Goal: Task Accomplishment & Management: Use online tool/utility

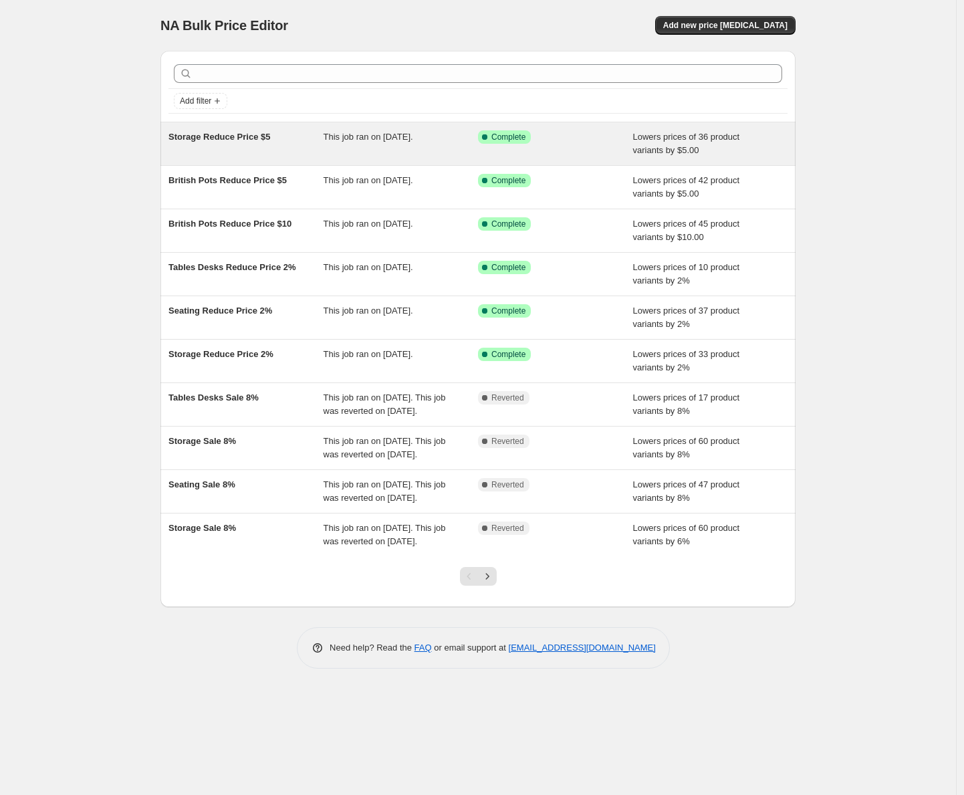
click at [233, 140] on span "Storage Reduce Price $5" at bounding box center [219, 137] width 102 height 10
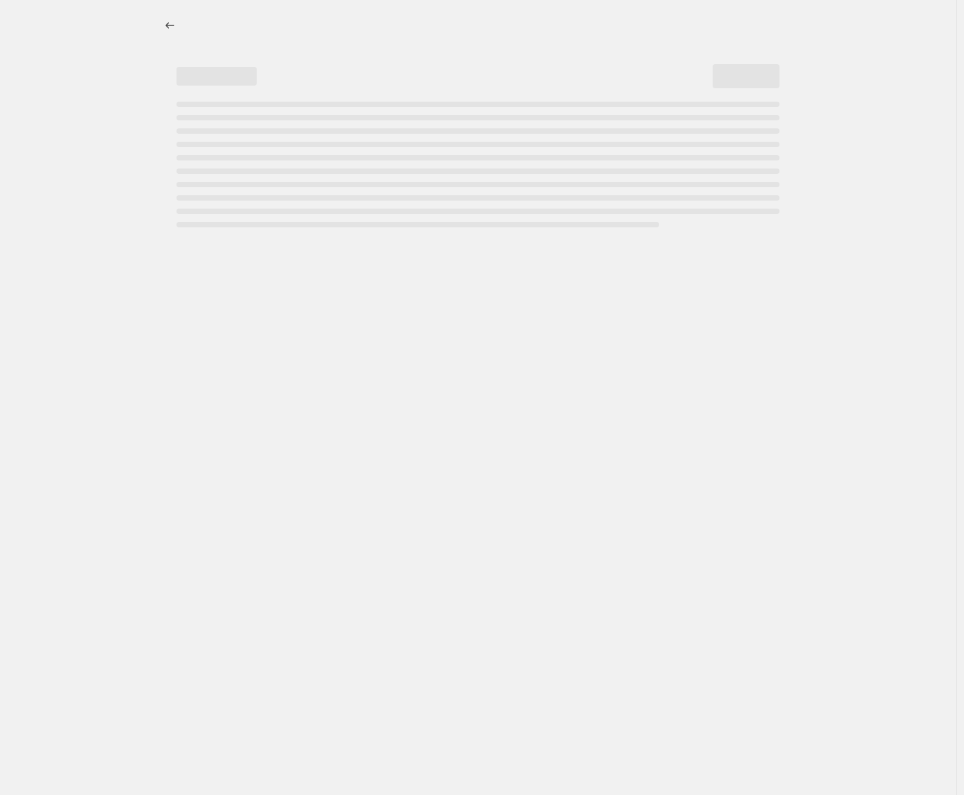
select select "by"
select select "no_change"
select select "inventory_quantity"
select select ">"
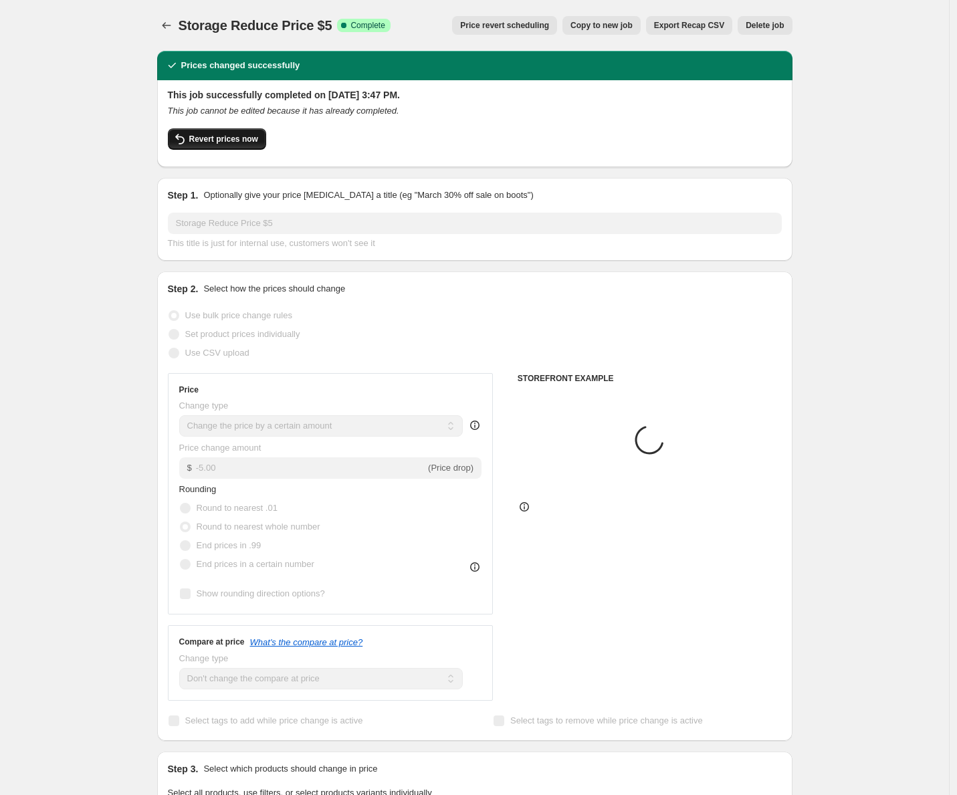
select select "collection"
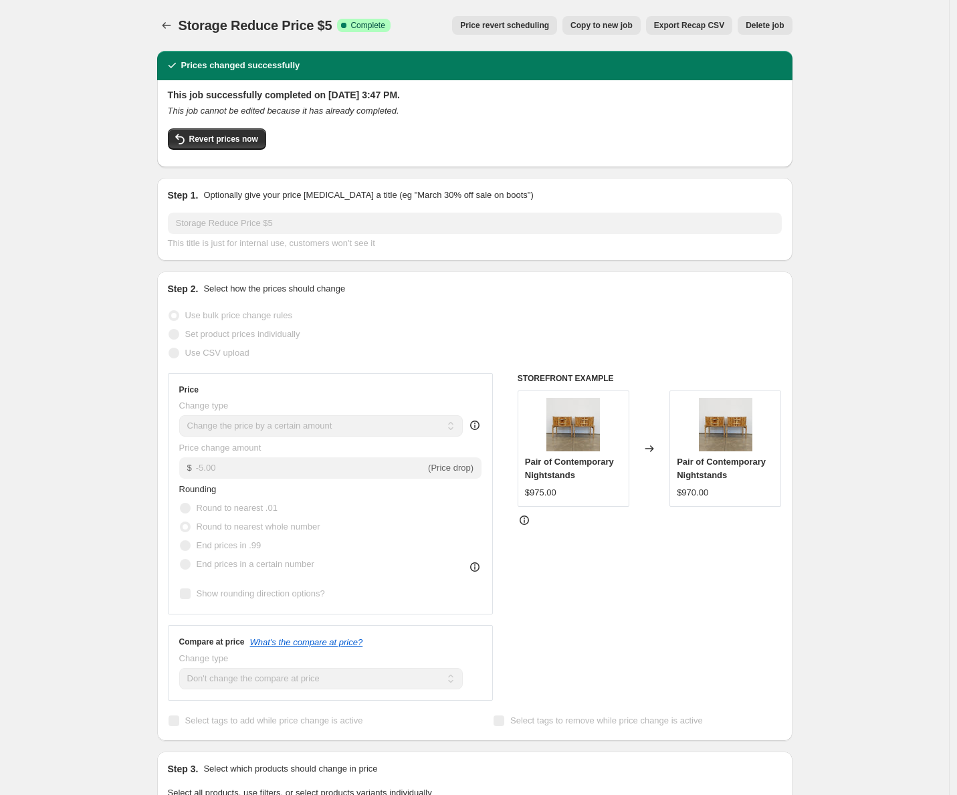
click at [620, 27] on span "Copy to new job" at bounding box center [601, 25] width 62 height 11
select select "by"
select select "no_change"
select select "collection"
select select "inventory_quantity"
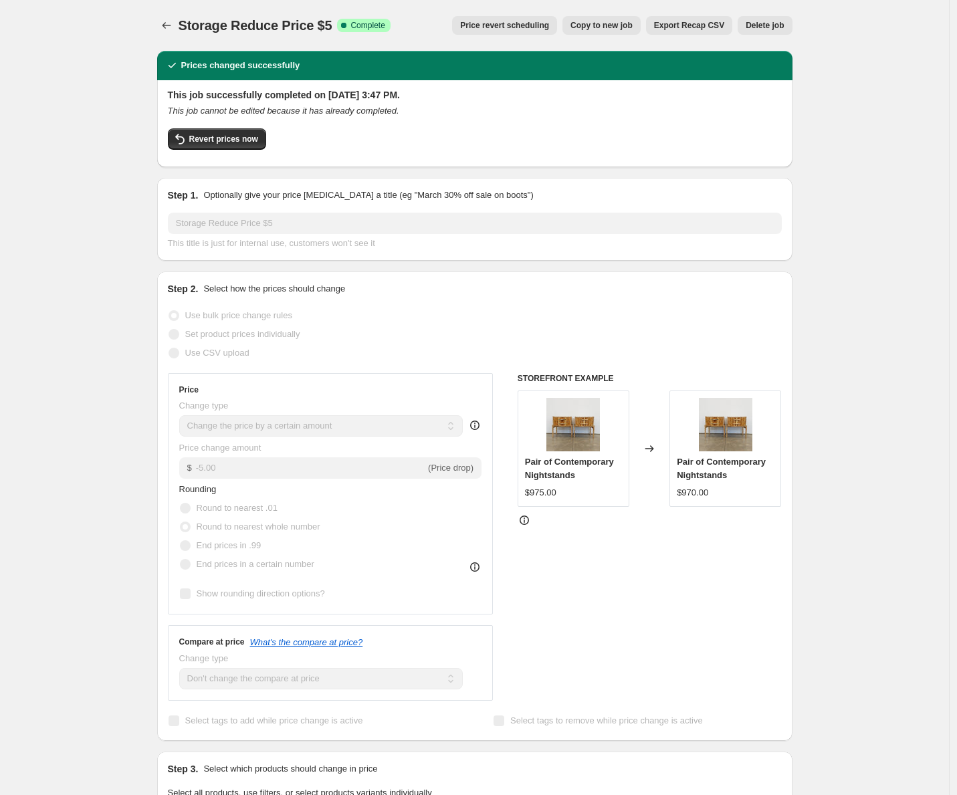
select select ">"
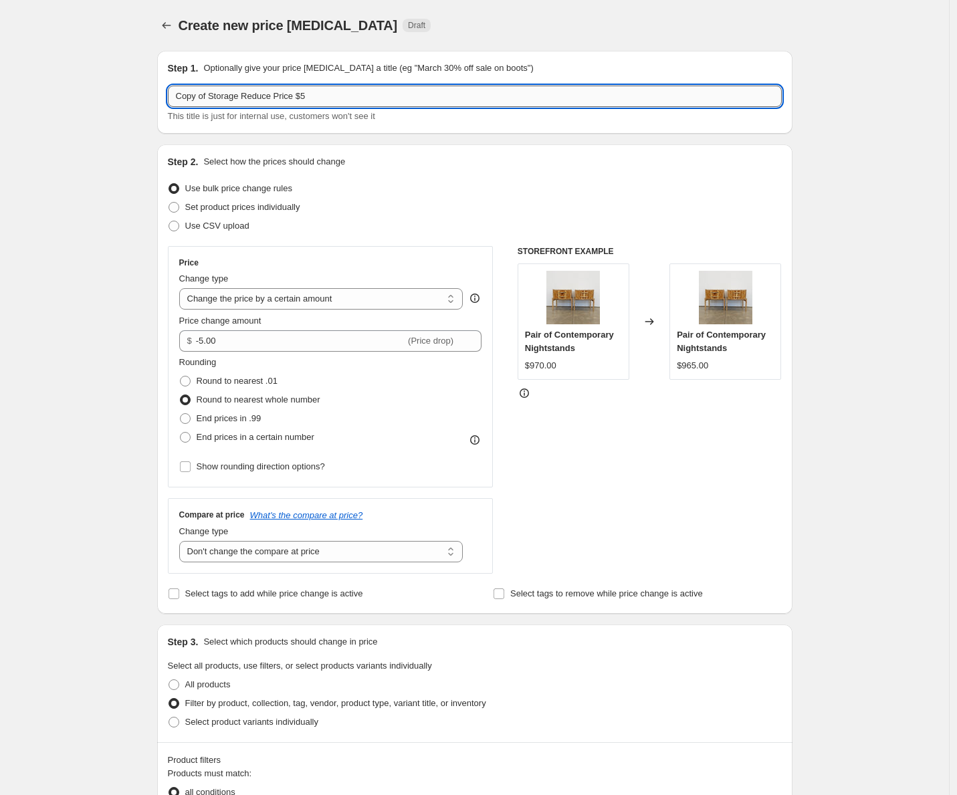
drag, startPoint x: 214, startPoint y: 94, endPoint x: 130, endPoint y: 88, distance: 83.8
click at [168, 88] on input "Copy of Storage Reduce Price $5" at bounding box center [475, 96] width 614 height 21
type input "Storage Reduce Price $5"
click at [102, 138] on div "Create new price [MEDICAL_DATA]. This page is ready Create new price [MEDICAL_D…" at bounding box center [474, 762] width 949 height 1525
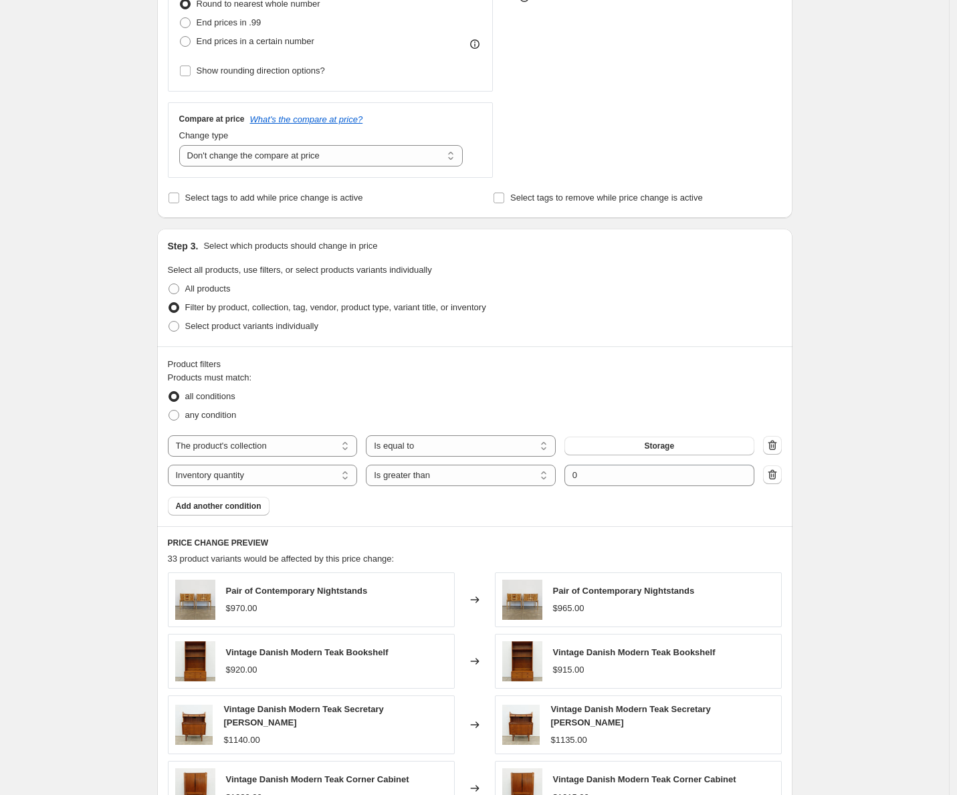
scroll to position [725, 0]
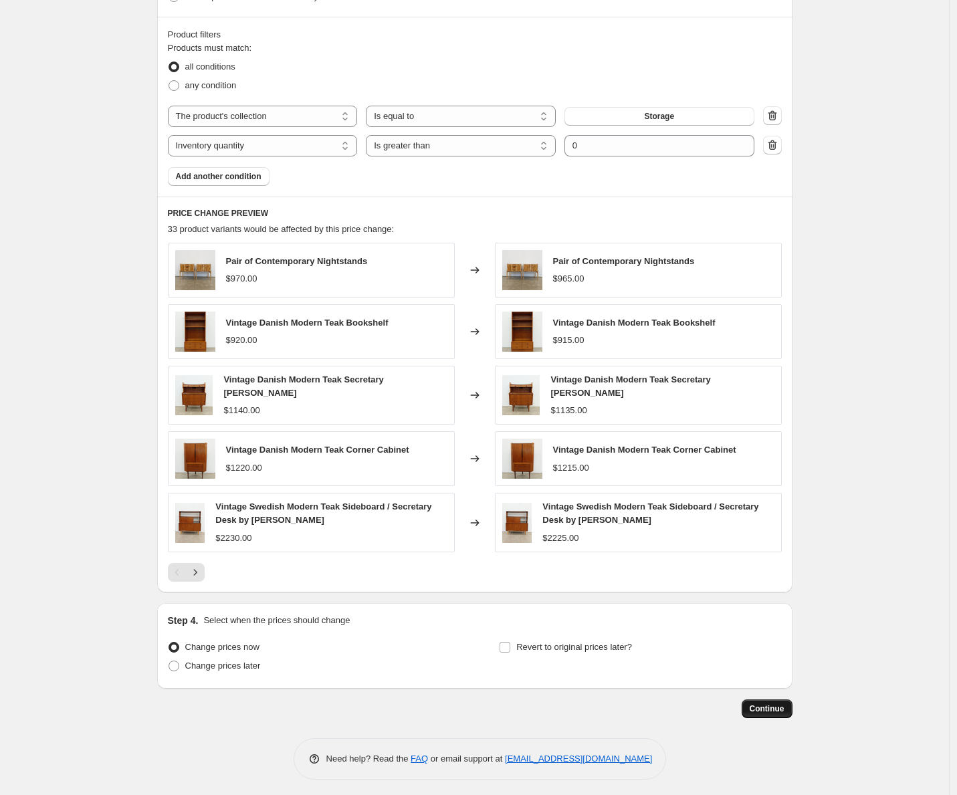
click at [782, 705] on span "Continue" at bounding box center [766, 708] width 35 height 11
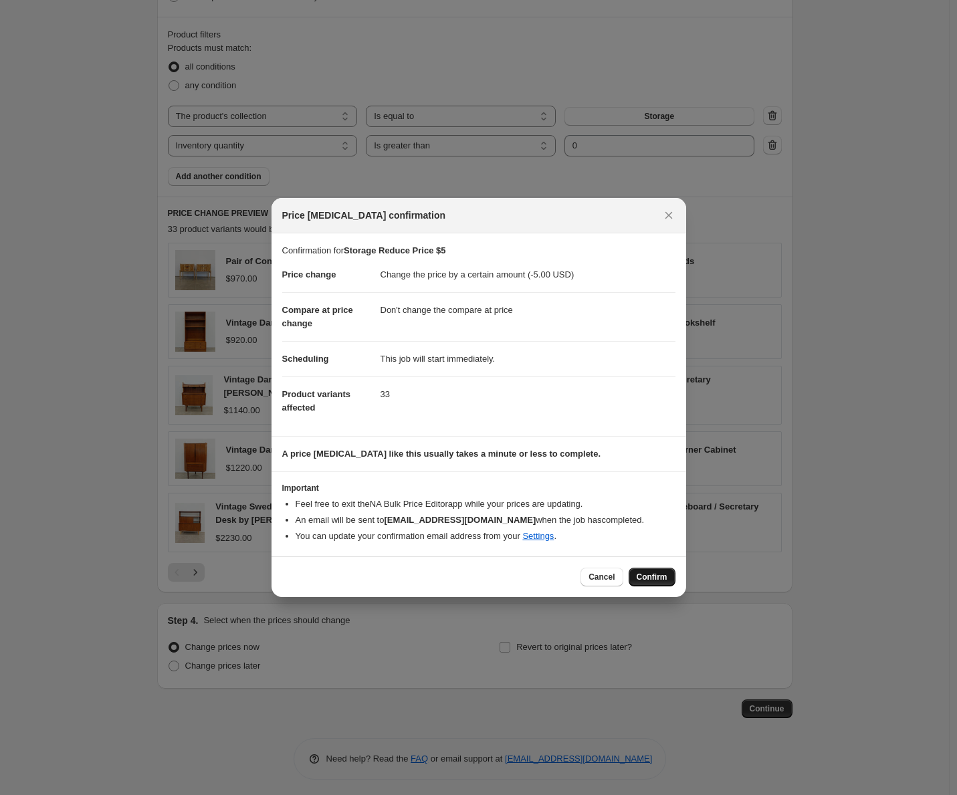
click at [652, 573] on span "Confirm" at bounding box center [651, 577] width 31 height 11
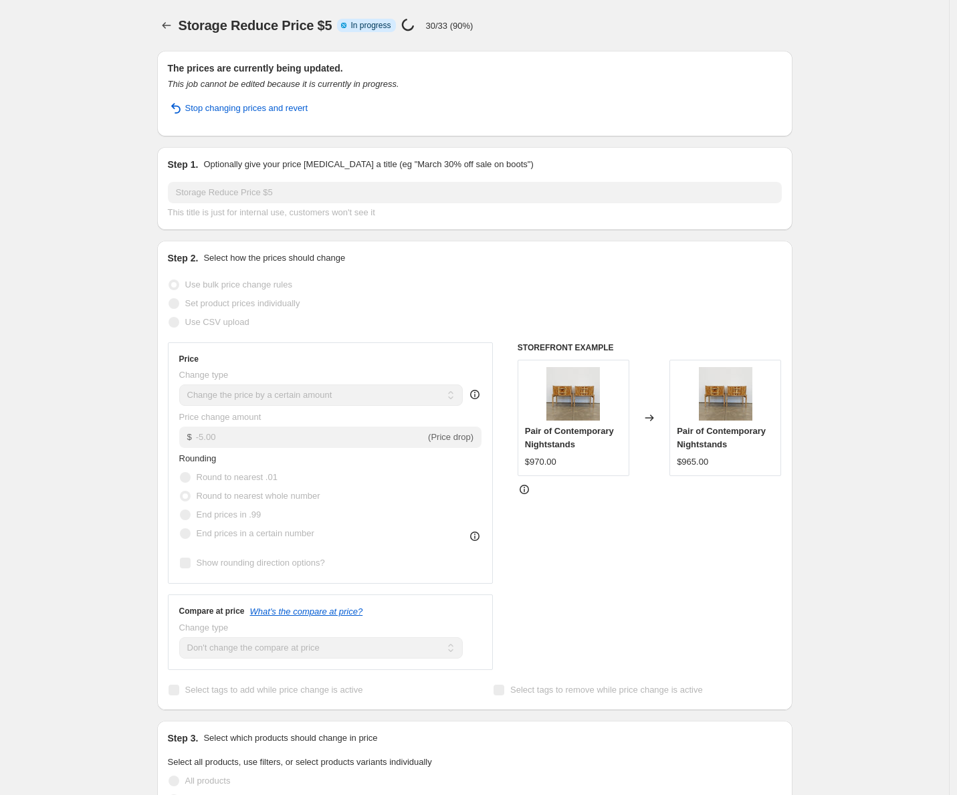
select select "by"
select select "no_change"
select select "collection"
select select "inventory_quantity"
select select ">"
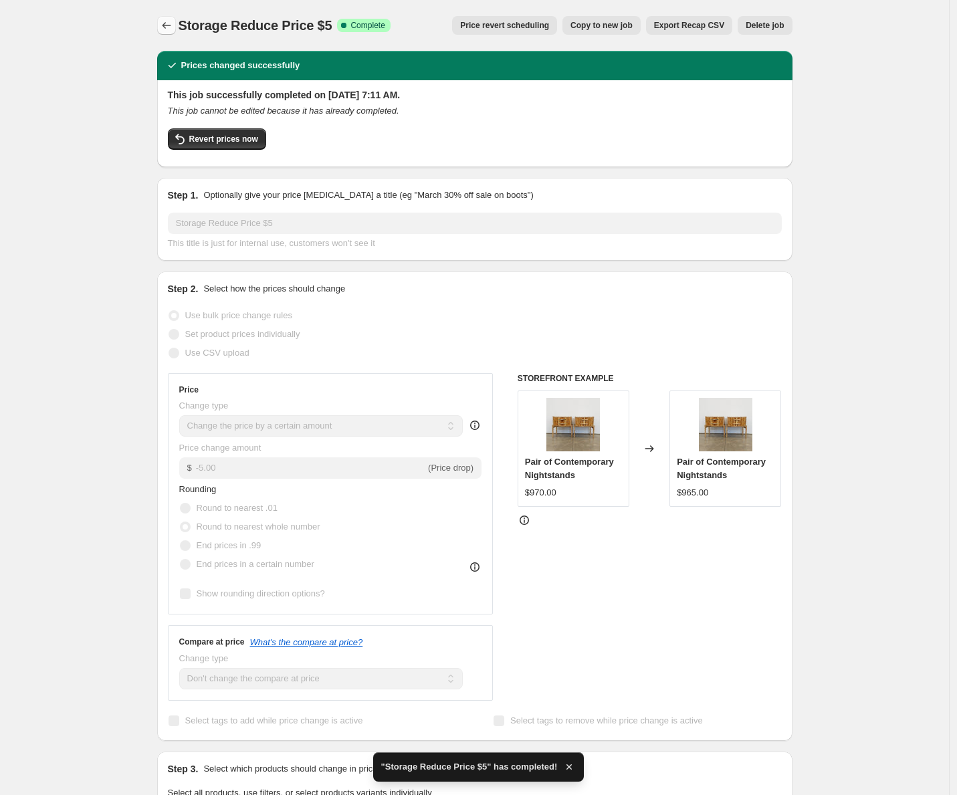
click at [167, 22] on icon "Price change jobs" at bounding box center [166, 25] width 13 height 13
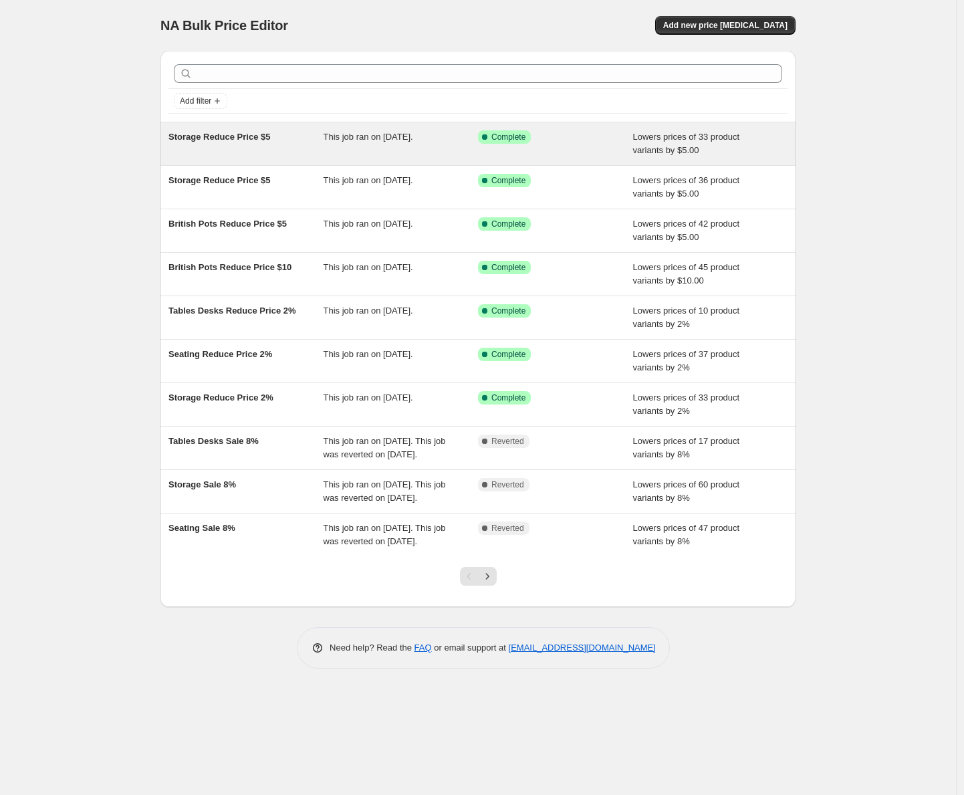
click at [237, 138] on span "Storage Reduce Price $5" at bounding box center [219, 137] width 102 height 10
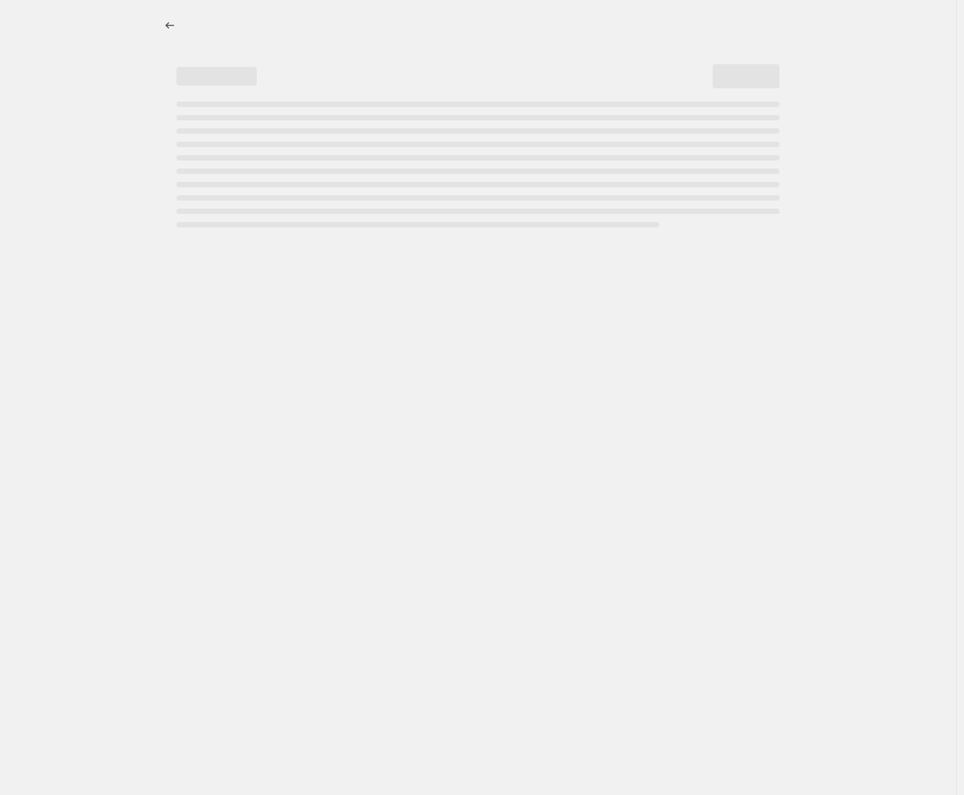
select select "by"
select select "no_change"
select select "collection"
select select "inventory_quantity"
select select ">"
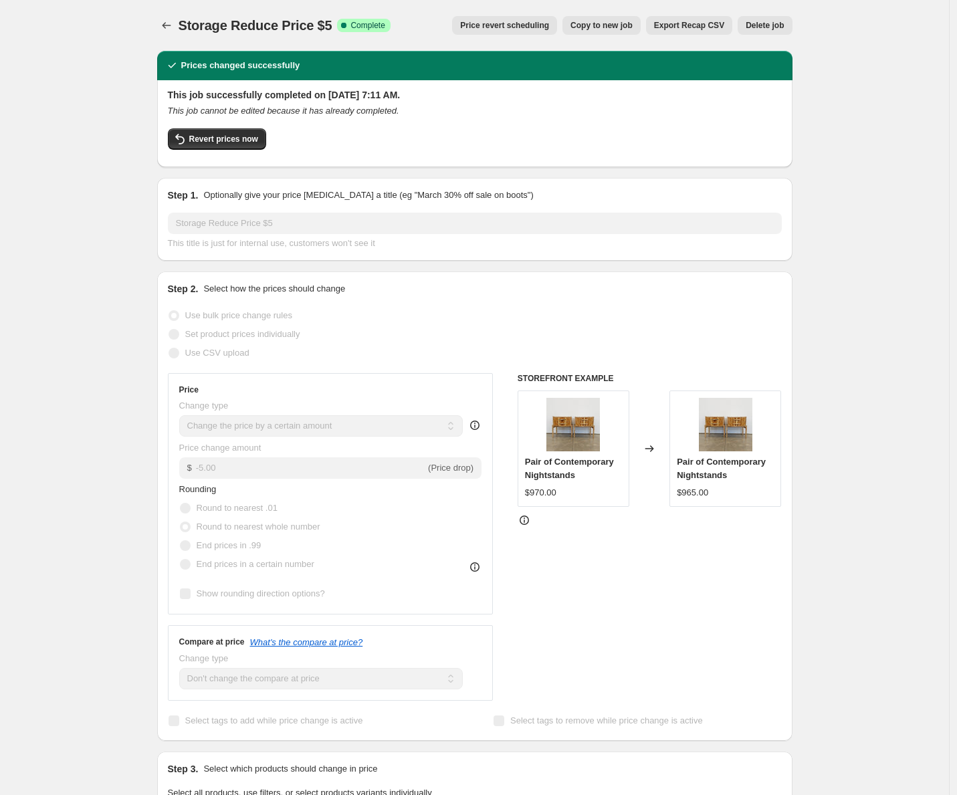
click at [616, 27] on span "Copy to new job" at bounding box center [601, 25] width 62 height 11
select select "by"
select select "no_change"
select select "collection"
select select "inventory_quantity"
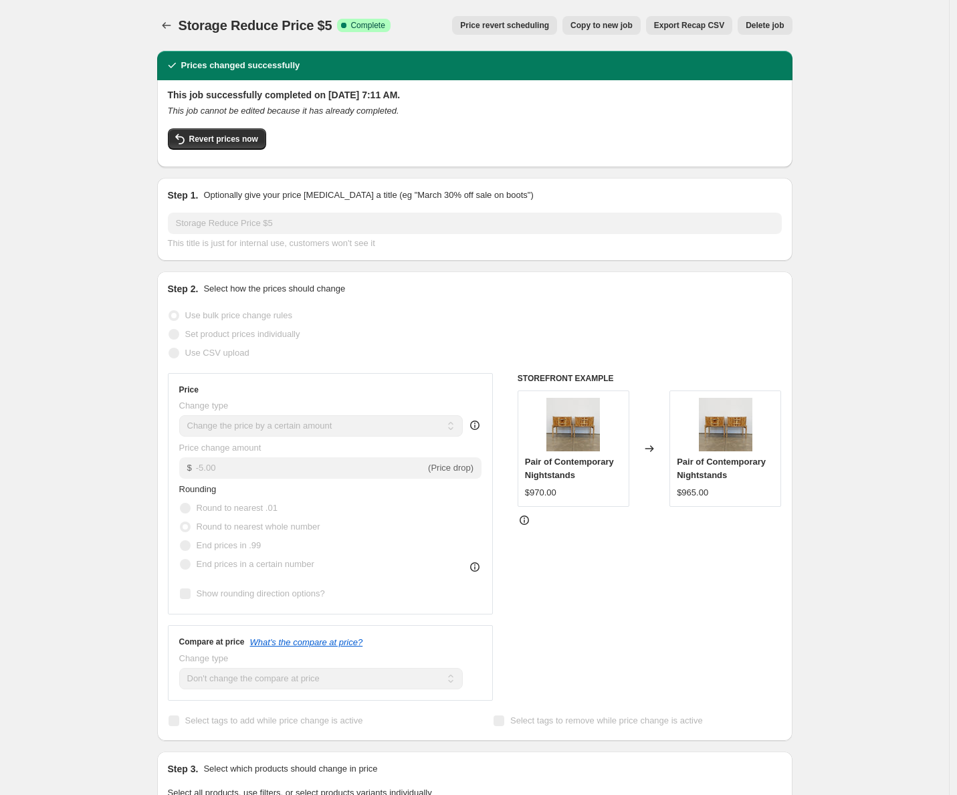
select select ">"
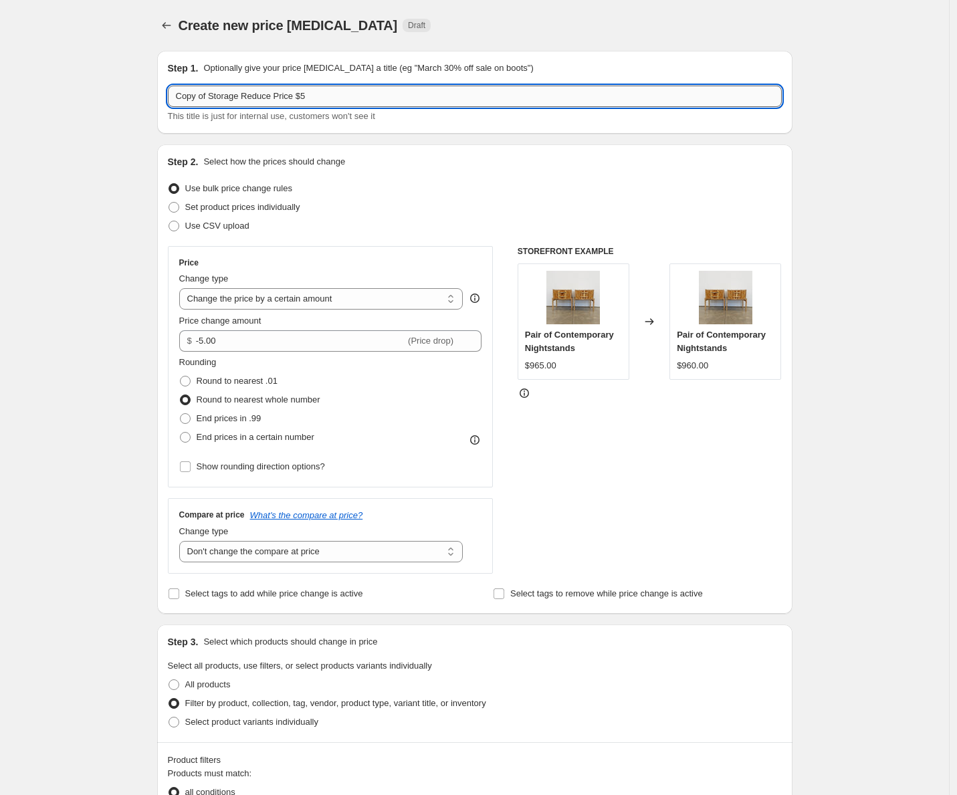
drag, startPoint x: 245, startPoint y: 97, endPoint x: 122, endPoint y: 96, distance: 122.3
click at [168, 96] on input "Copy of Storage Reduce Price $5" at bounding box center [475, 96] width 614 height 21
type input "Seating Reduce Price $5"
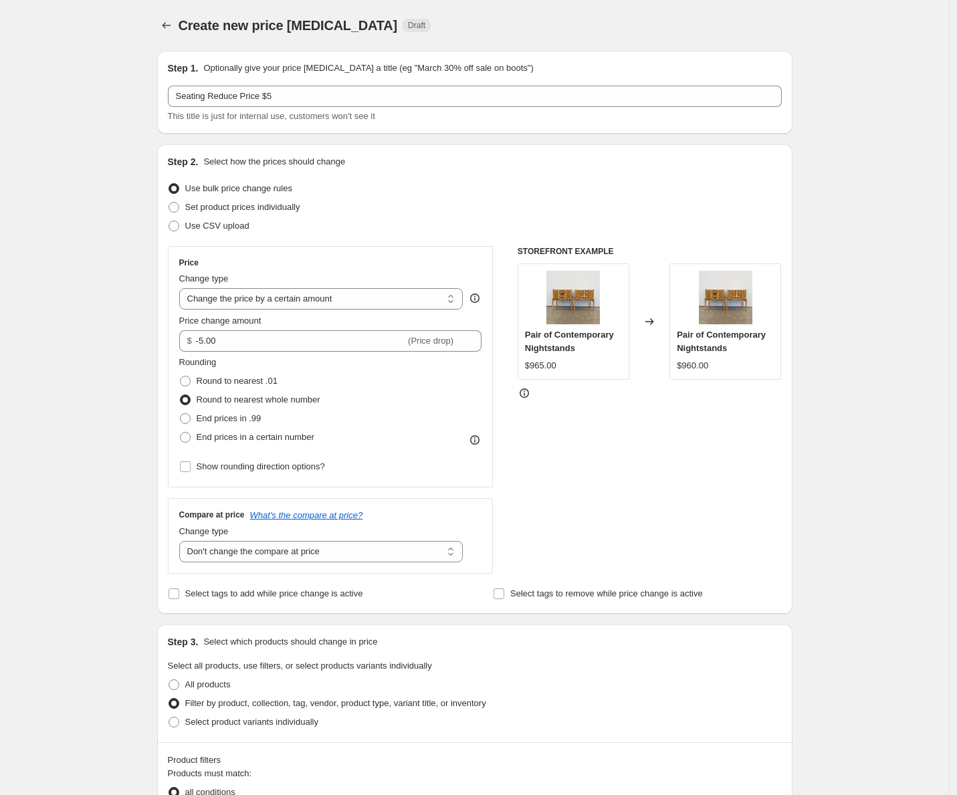
click at [176, 130] on div "Step 1. Optionally give your price [MEDICAL_DATA] a title (eg "March 30% off sa…" at bounding box center [474, 92] width 635 height 83
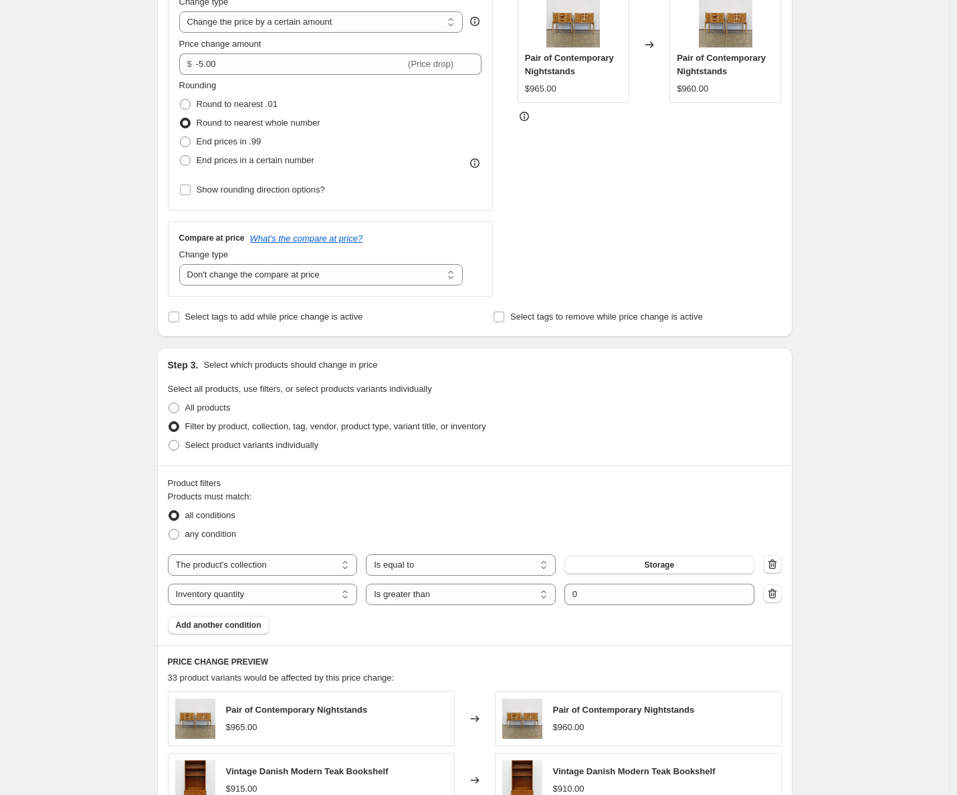
scroll to position [406, 0]
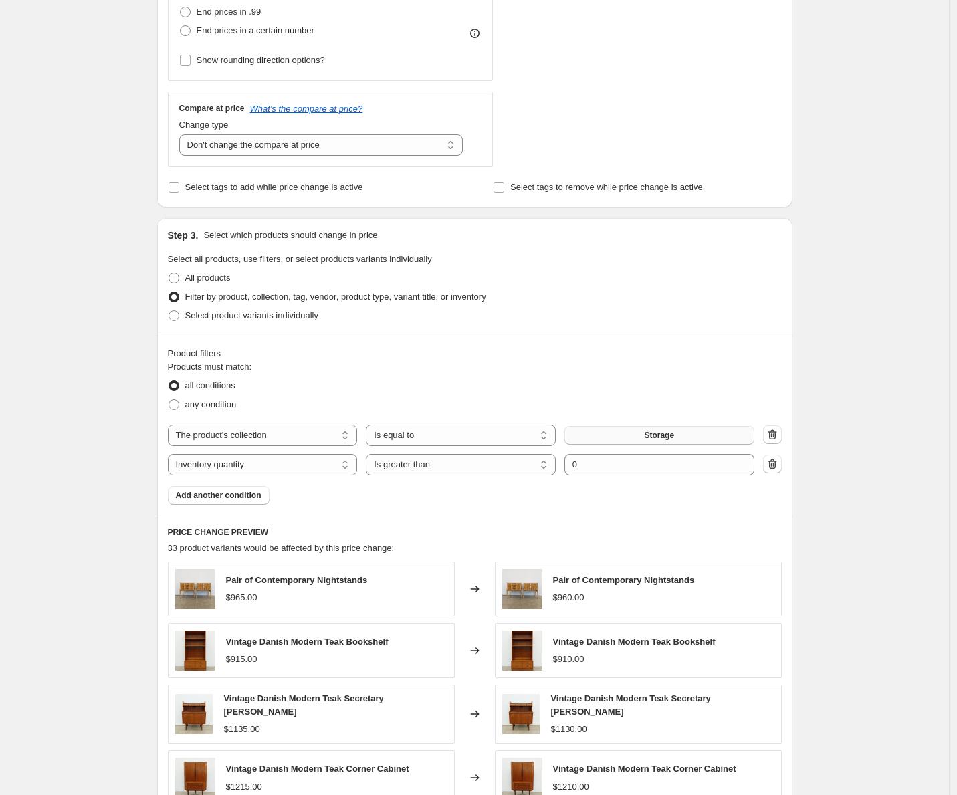
click at [660, 439] on span "Storage" at bounding box center [659, 435] width 30 height 11
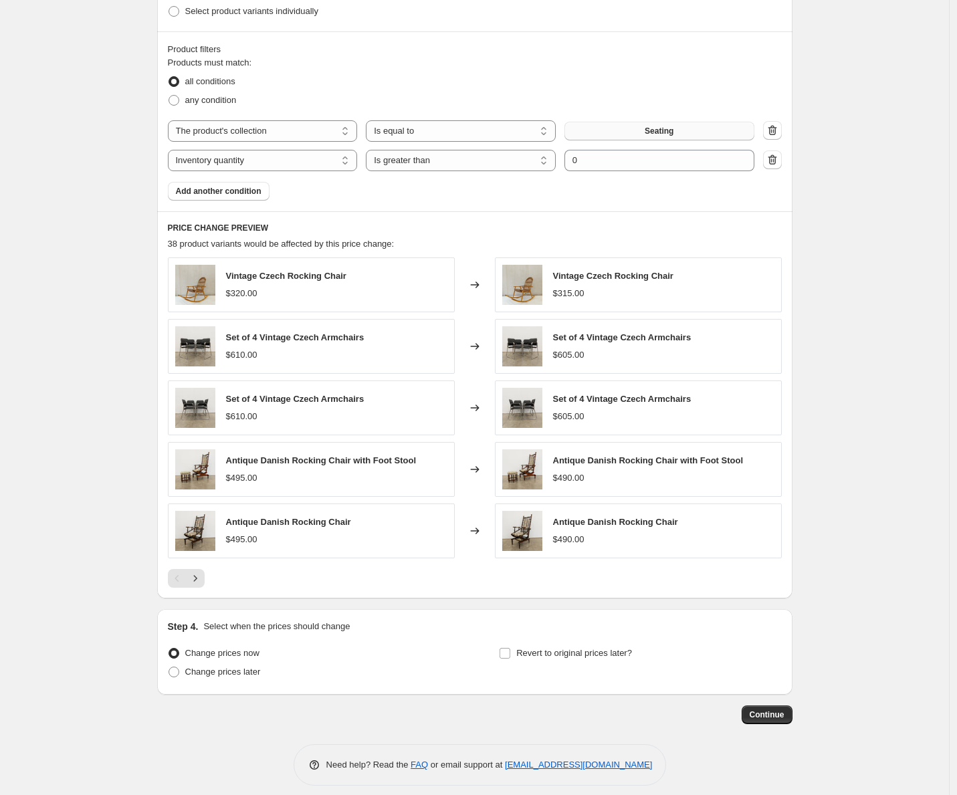
scroll to position [721, 0]
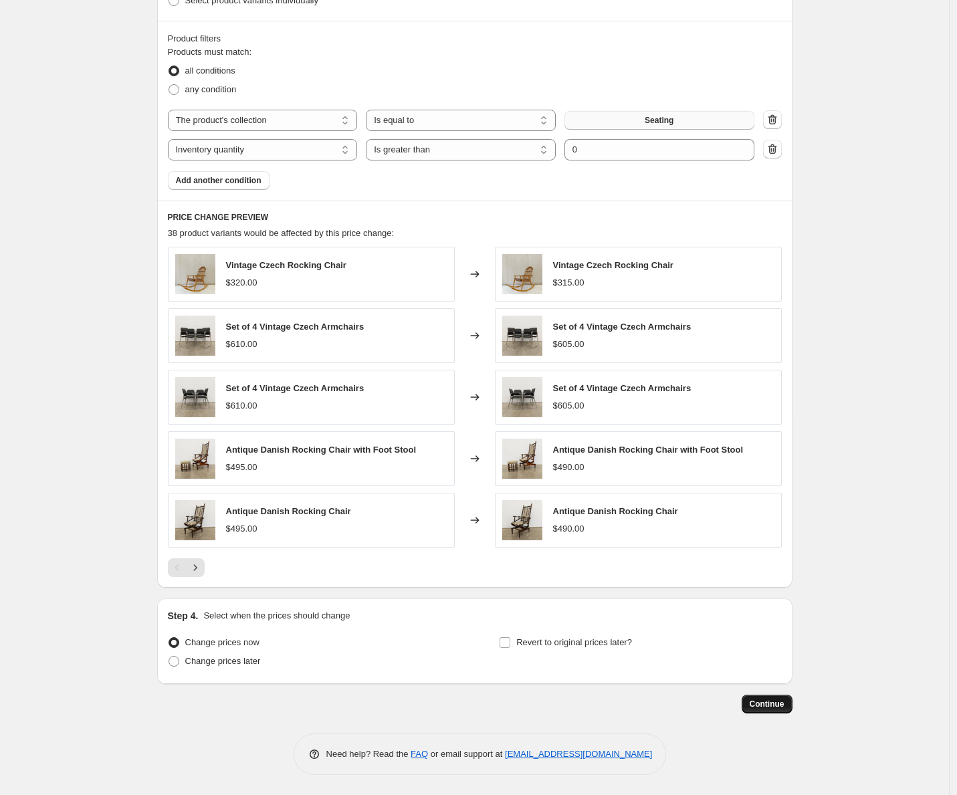
click at [777, 709] on span "Continue" at bounding box center [766, 704] width 35 height 11
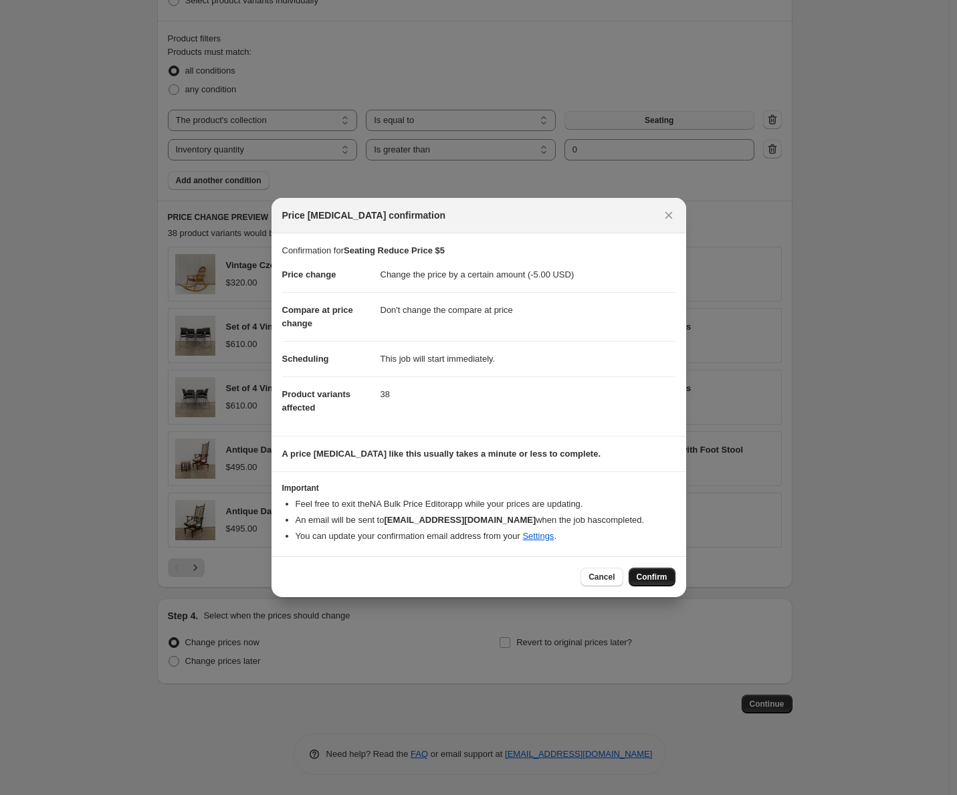
click at [659, 576] on span "Confirm" at bounding box center [651, 577] width 31 height 11
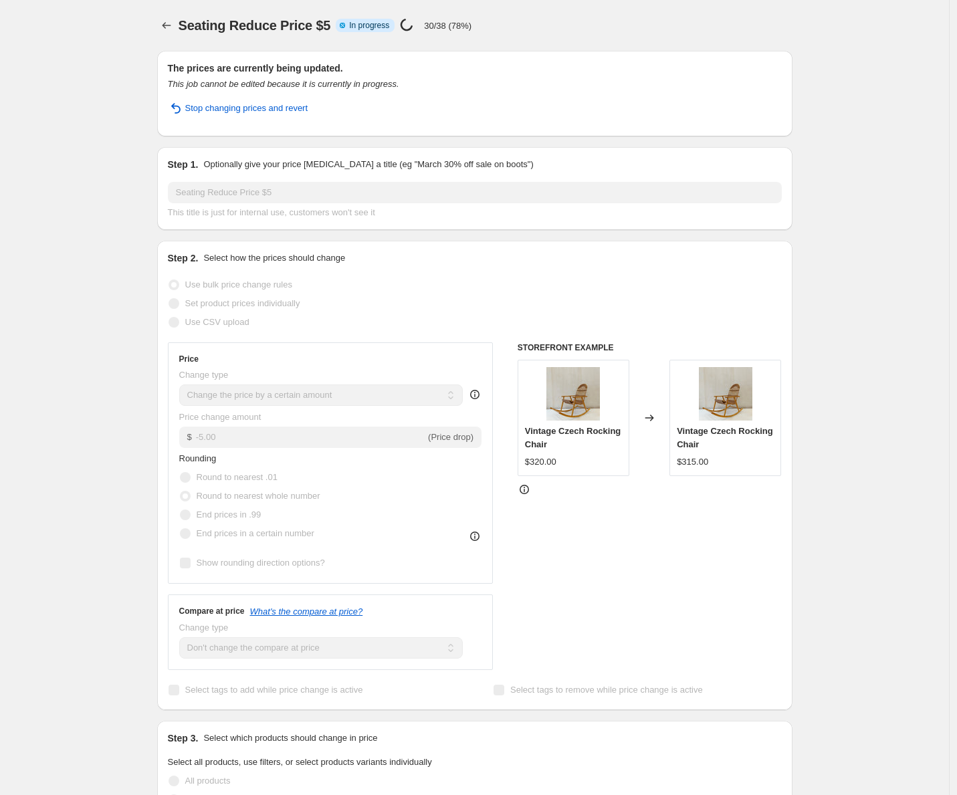
select select "by"
select select "no_change"
select select "collection"
select select "inventory_quantity"
select select ">"
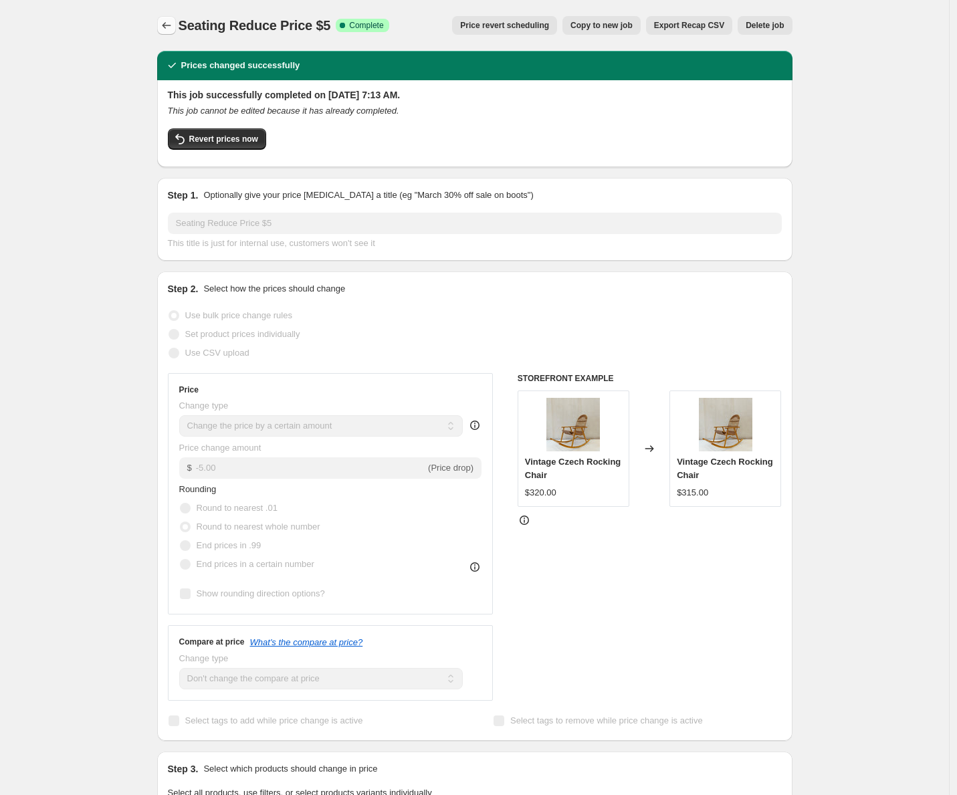
click at [164, 29] on icon "Price change jobs" at bounding box center [166, 25] width 13 height 13
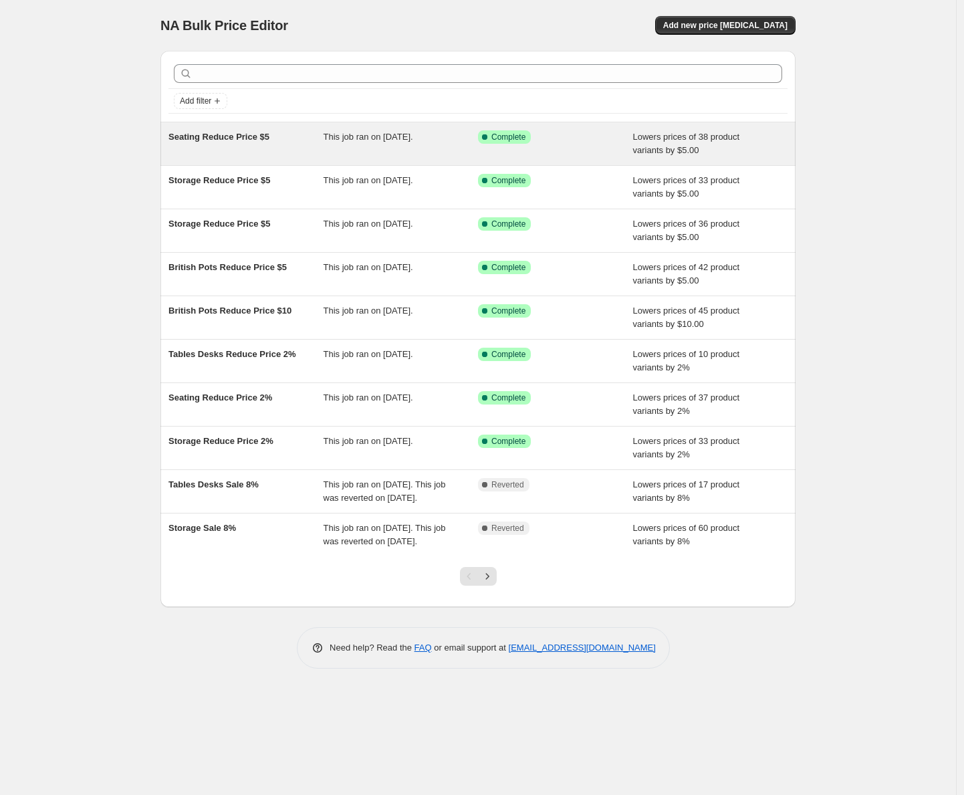
click at [244, 138] on span "Seating Reduce Price $5" at bounding box center [218, 137] width 101 height 10
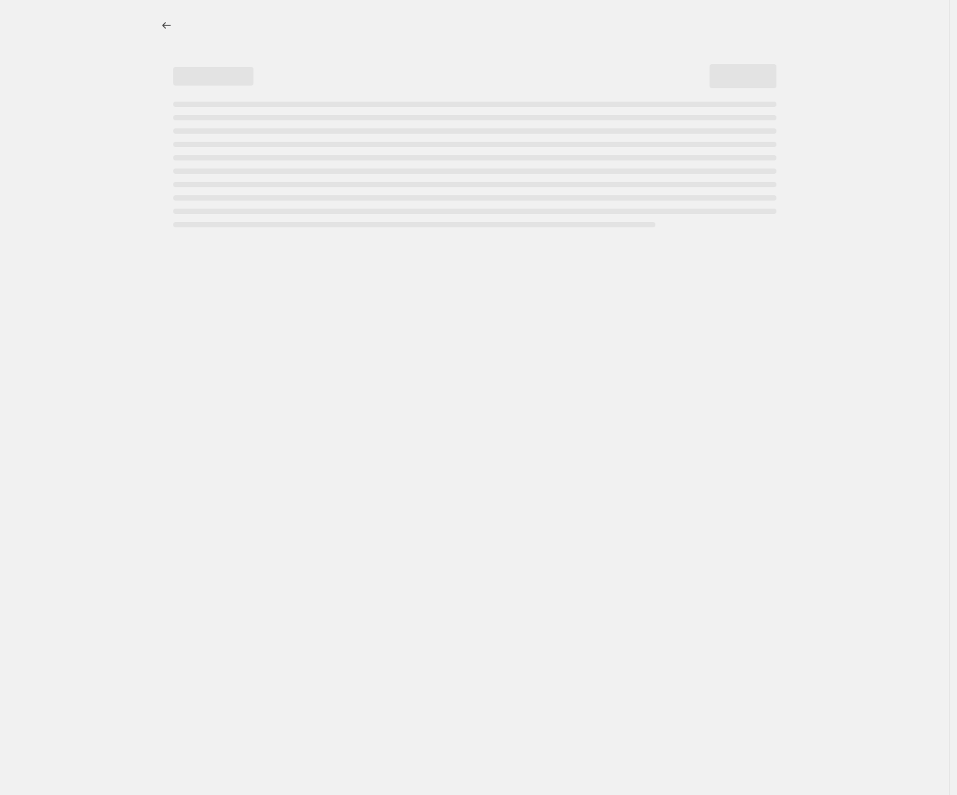
select select "by"
select select "no_change"
select select "collection"
select select "inventory_quantity"
select select ">"
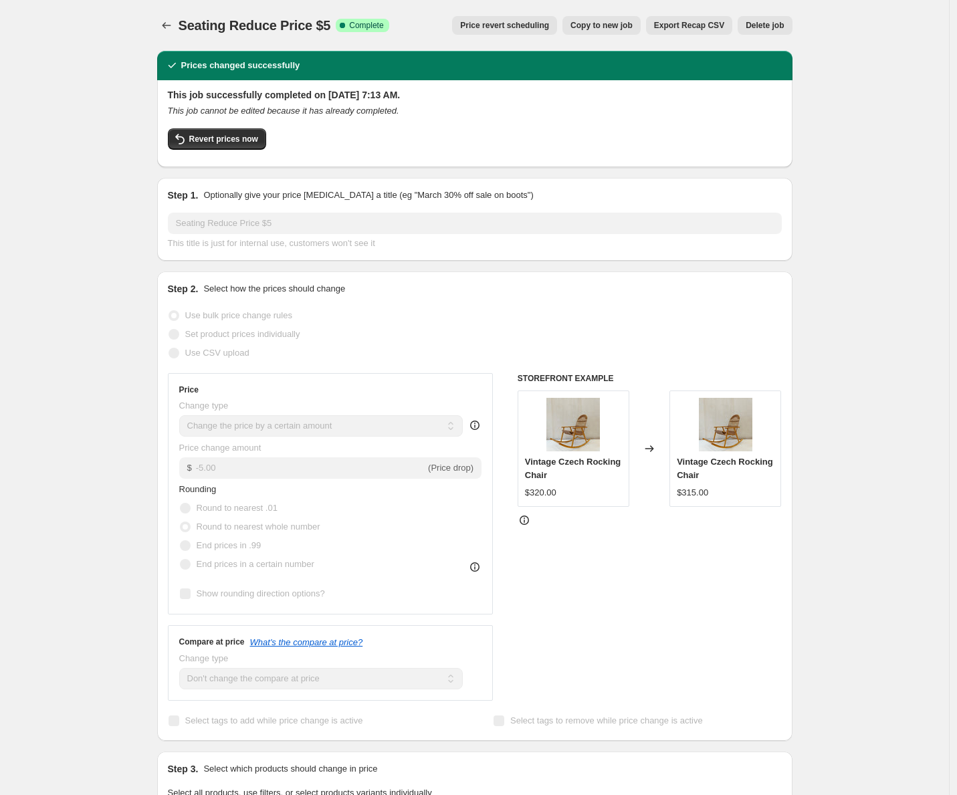
click at [612, 23] on span "Copy to new job" at bounding box center [601, 25] width 62 height 11
select select "by"
select select "no_change"
select select "collection"
select select "inventory_quantity"
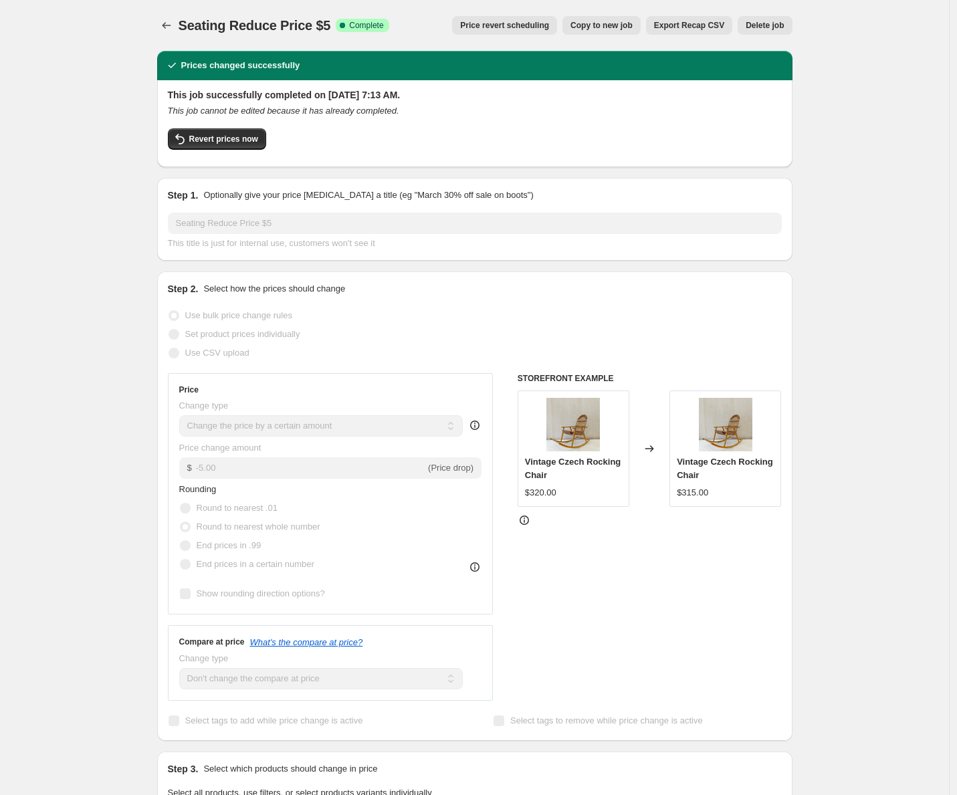
select select ">"
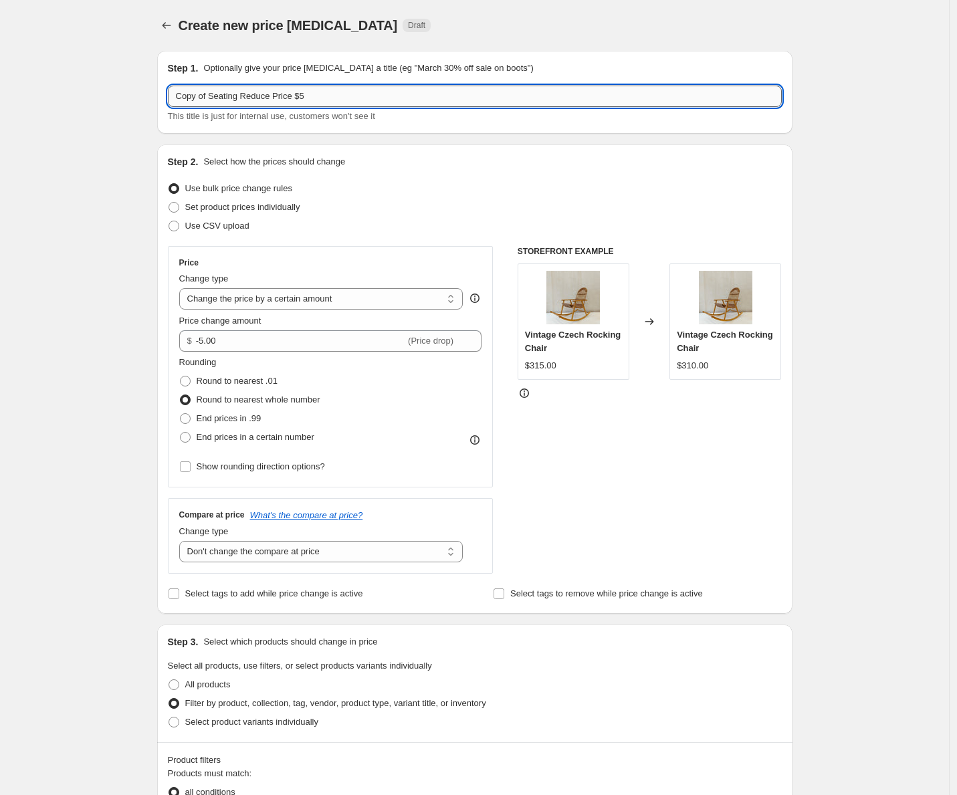
drag, startPoint x: 214, startPoint y: 95, endPoint x: 108, endPoint y: 88, distance: 106.6
click at [168, 88] on input "Copy of Seating Reduce Price $5" at bounding box center [475, 96] width 614 height 21
drag, startPoint x: 210, startPoint y: 94, endPoint x: 139, endPoint y: 92, distance: 70.9
click at [168, 92] on input "Seating Reduce Price $5" at bounding box center [475, 96] width 614 height 21
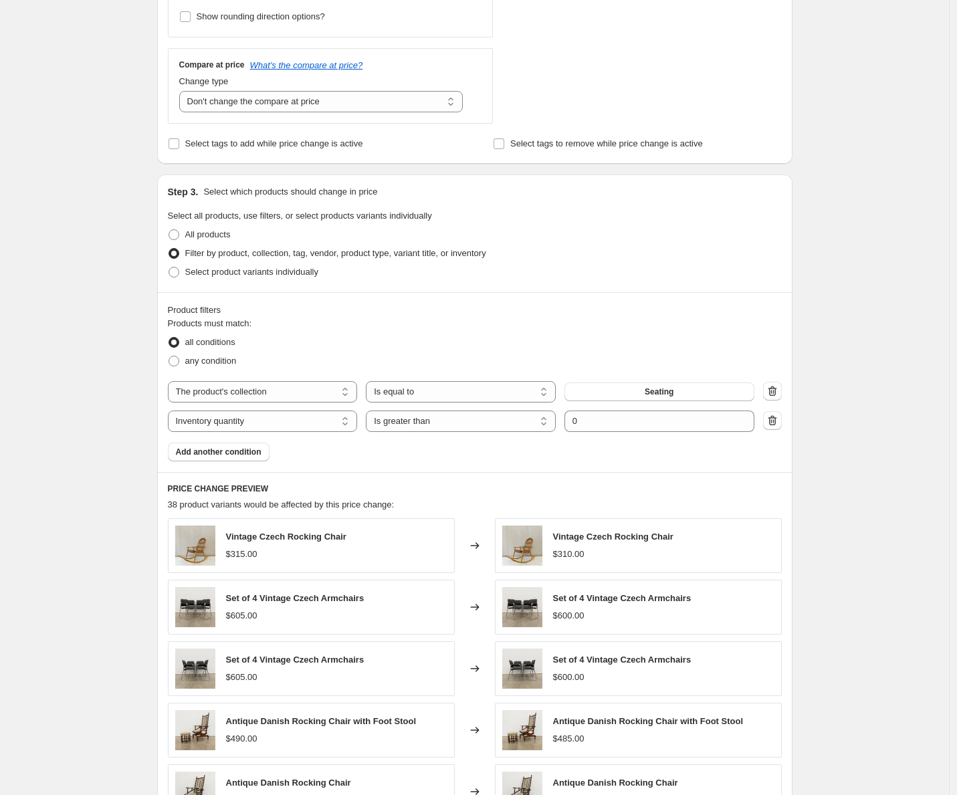
scroll to position [567, 0]
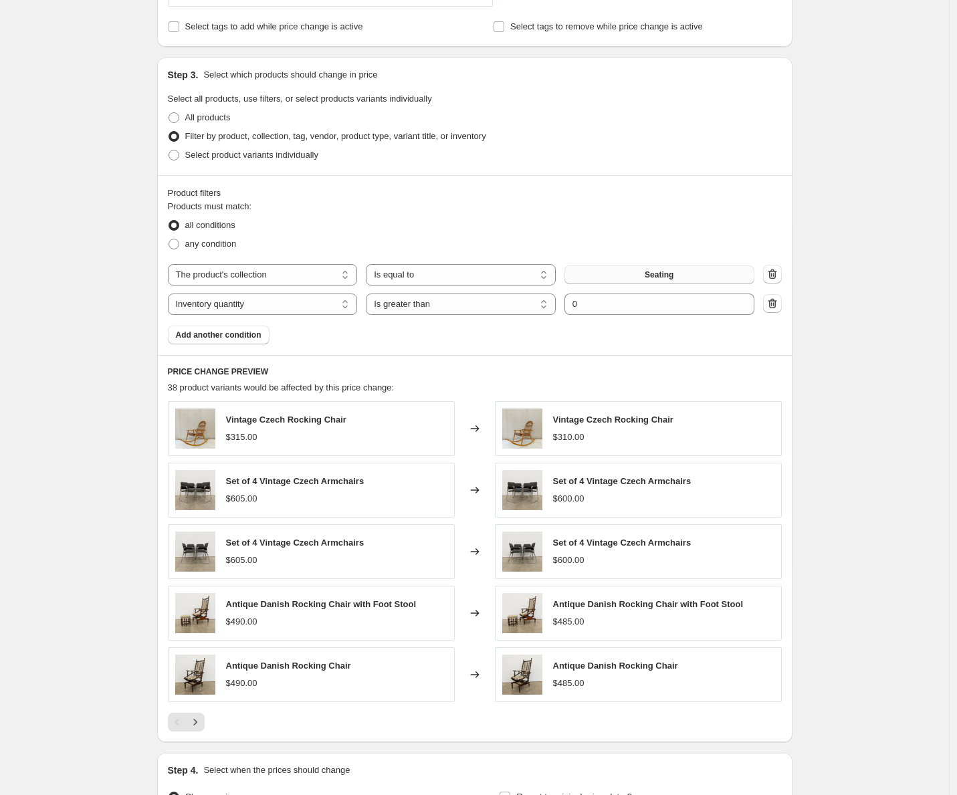
type input "Tables Desks Reduce Price $5"
click at [620, 275] on button "Seating" at bounding box center [659, 274] width 190 height 19
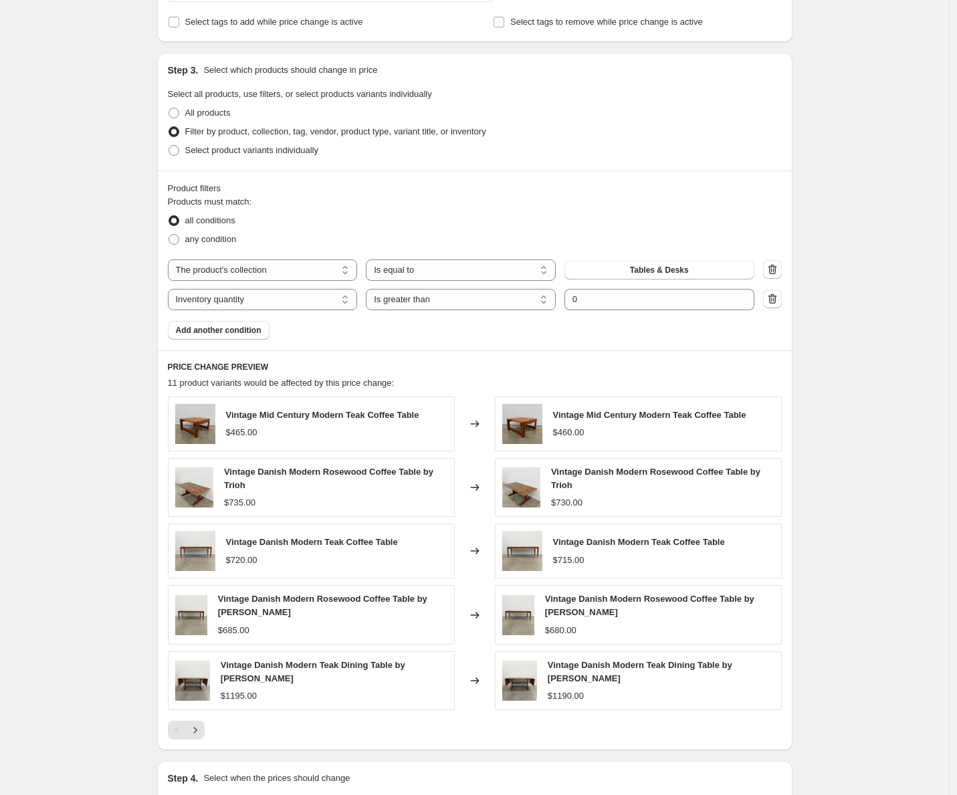
scroll to position [734, 0]
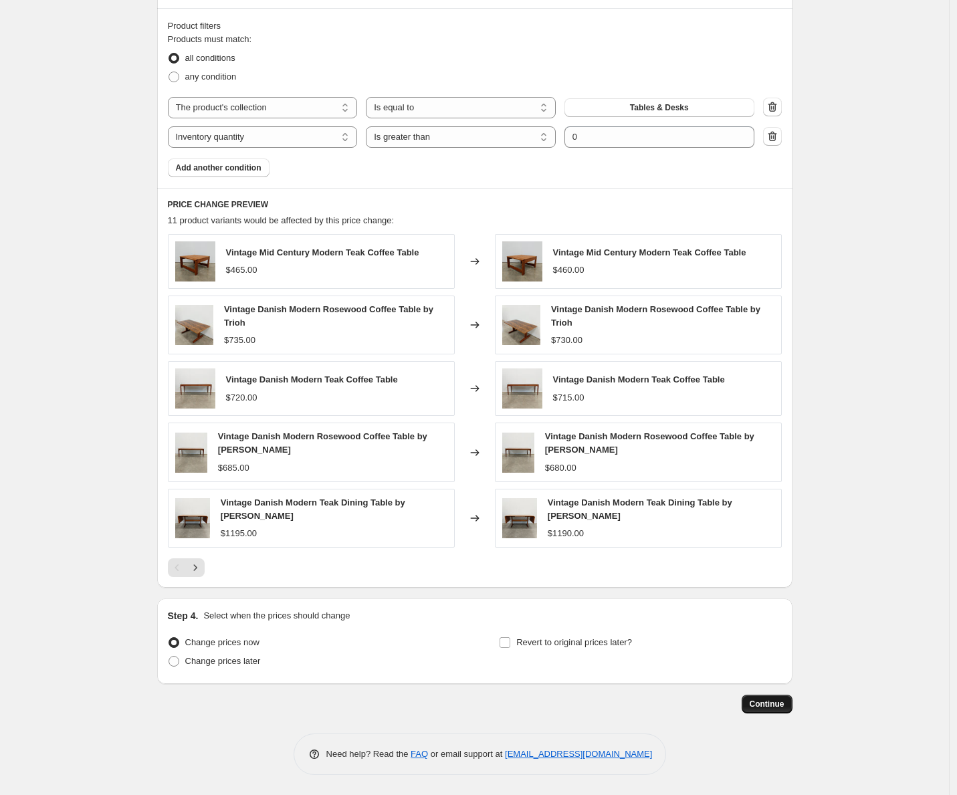
click at [771, 704] on span "Continue" at bounding box center [766, 704] width 35 height 11
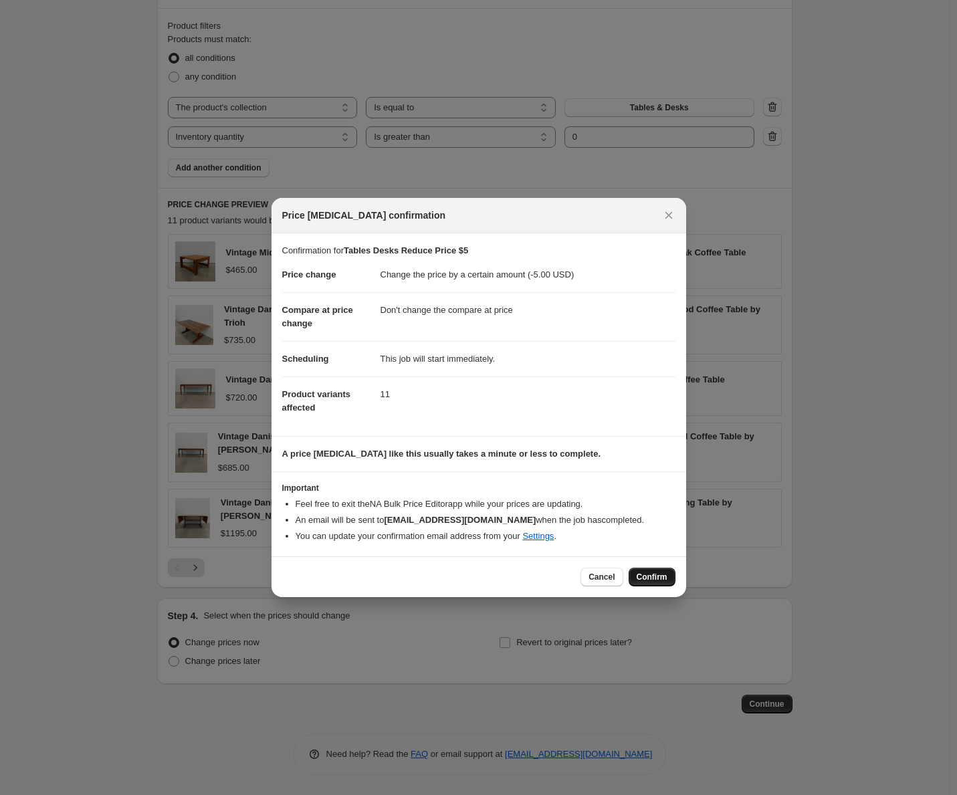
click at [665, 576] on span "Confirm" at bounding box center [651, 577] width 31 height 11
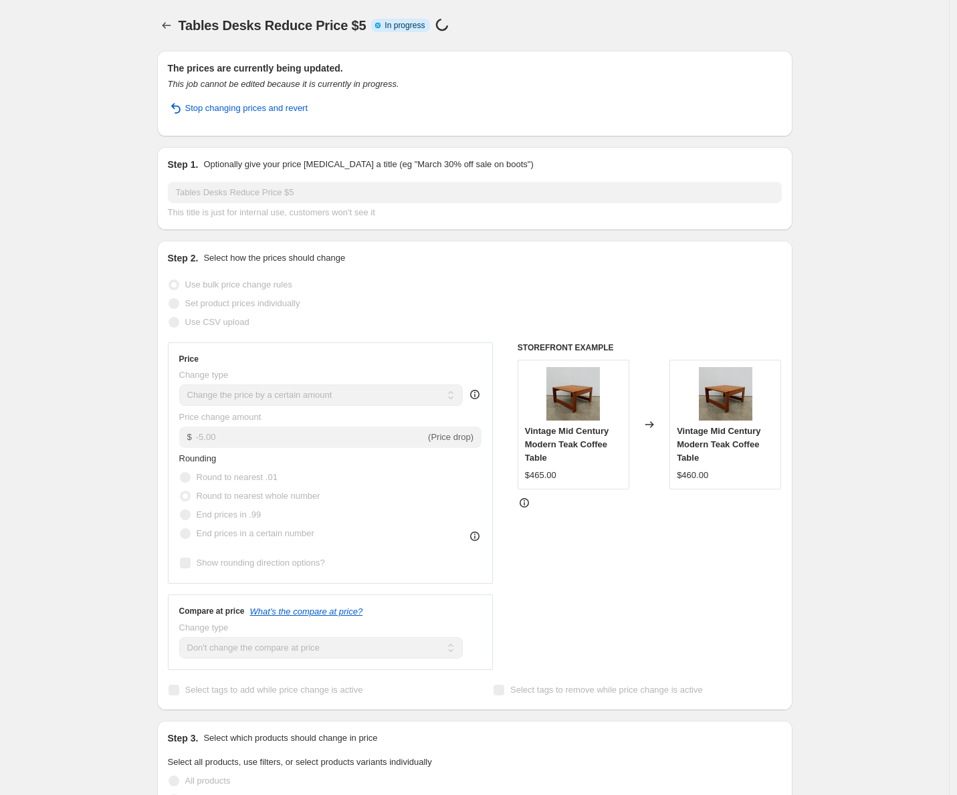
select select "by"
select select "no_change"
select select "collection"
select select "inventory_quantity"
select select ">"
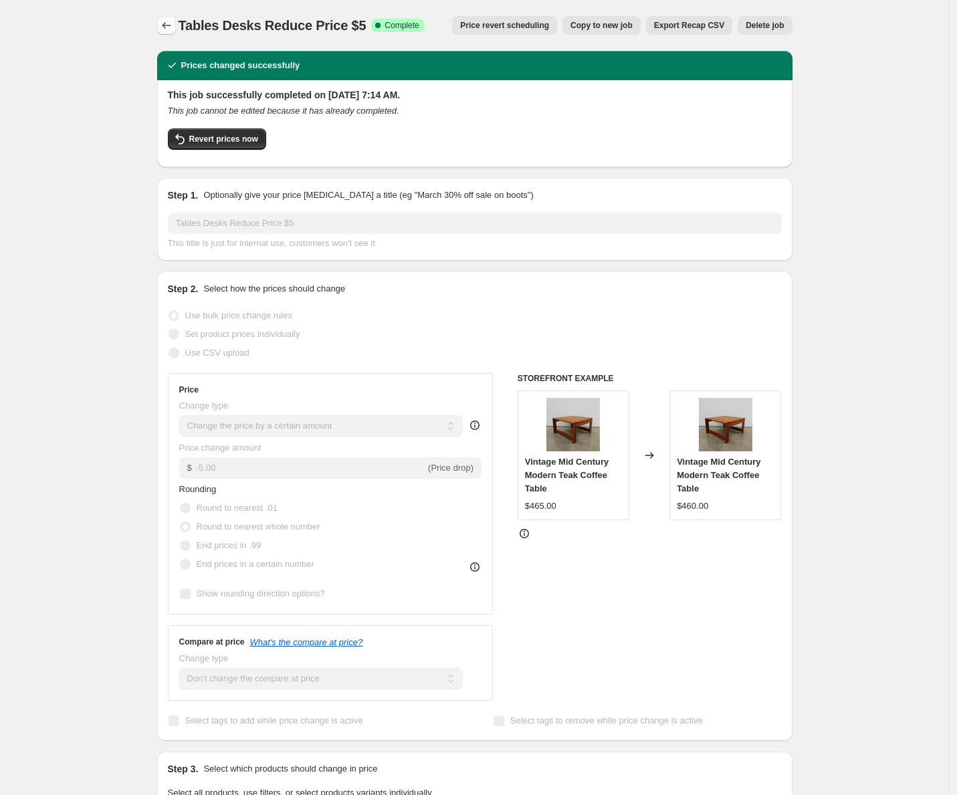
click at [176, 25] on button "Price change jobs" at bounding box center [166, 25] width 19 height 19
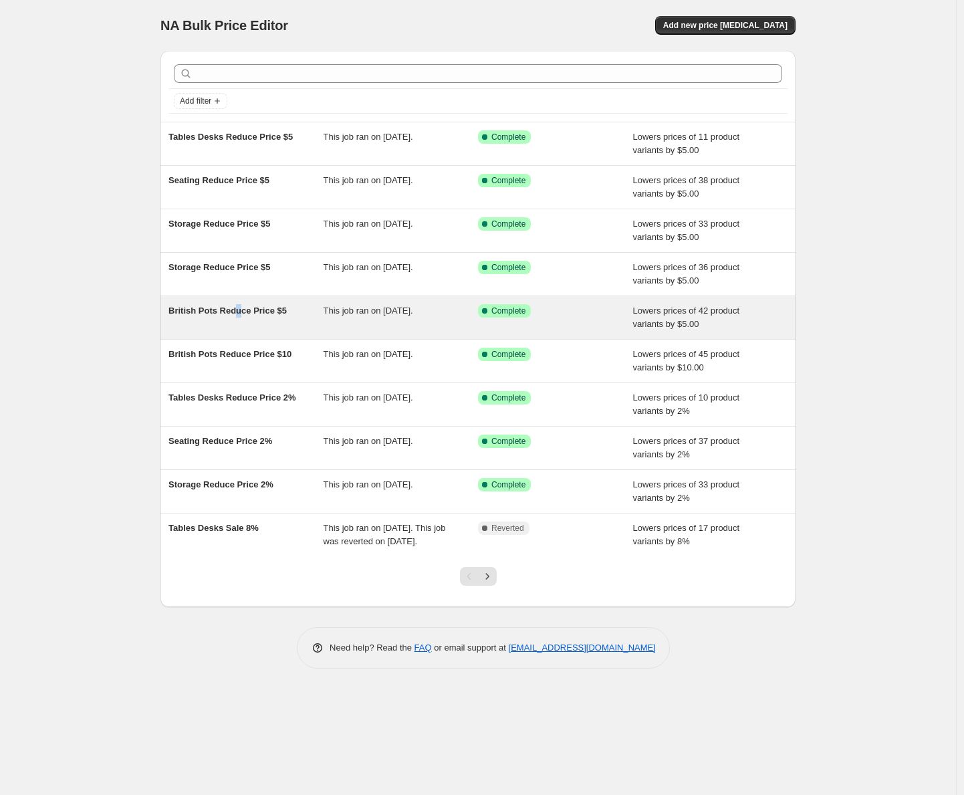
click at [239, 313] on span "British Pots Reduce Price $5" at bounding box center [227, 311] width 118 height 10
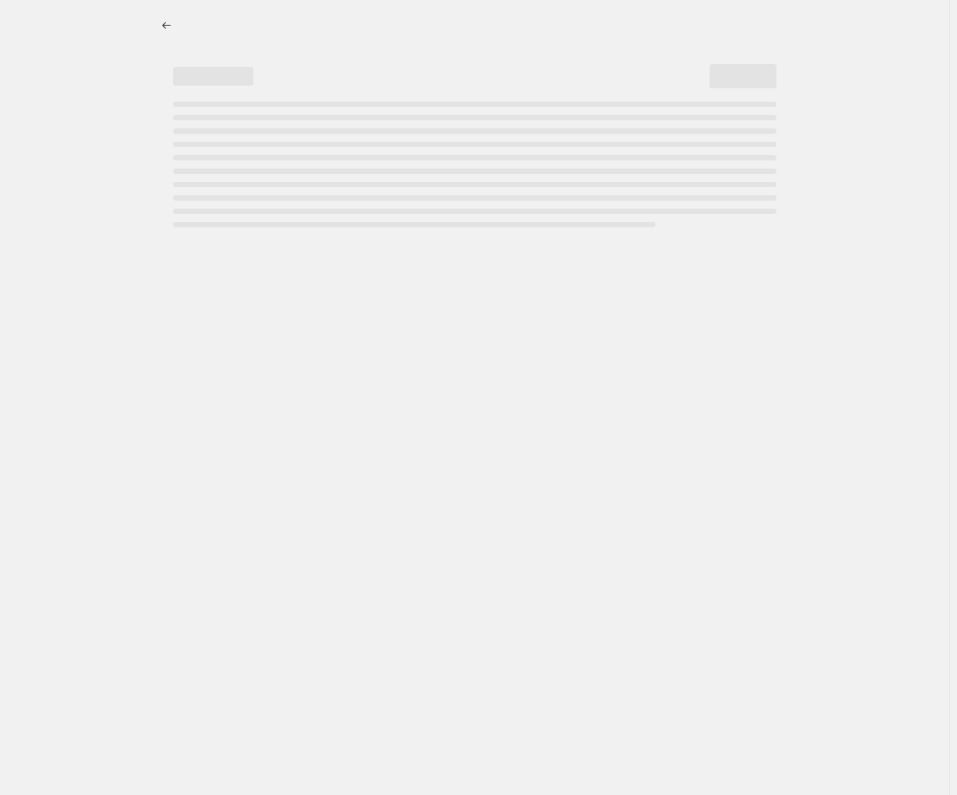
select select "by"
select select "no_change"
select select "collection"
select select "inventory_quantity"
select select ">"
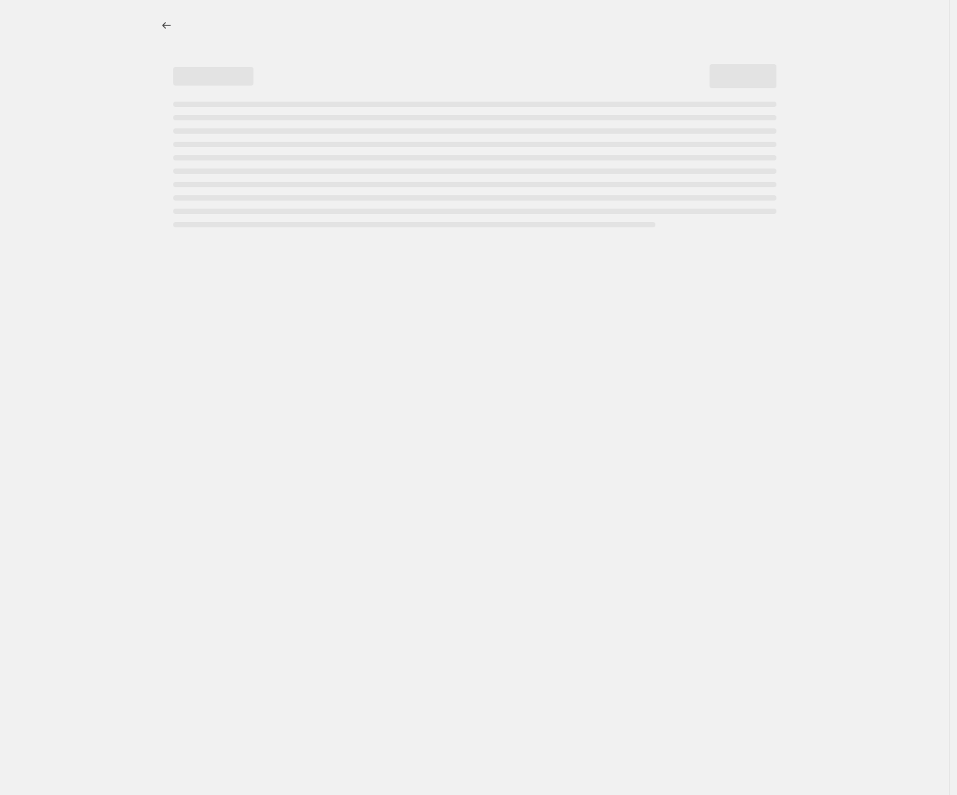
select select "collection"
select select "not_equal"
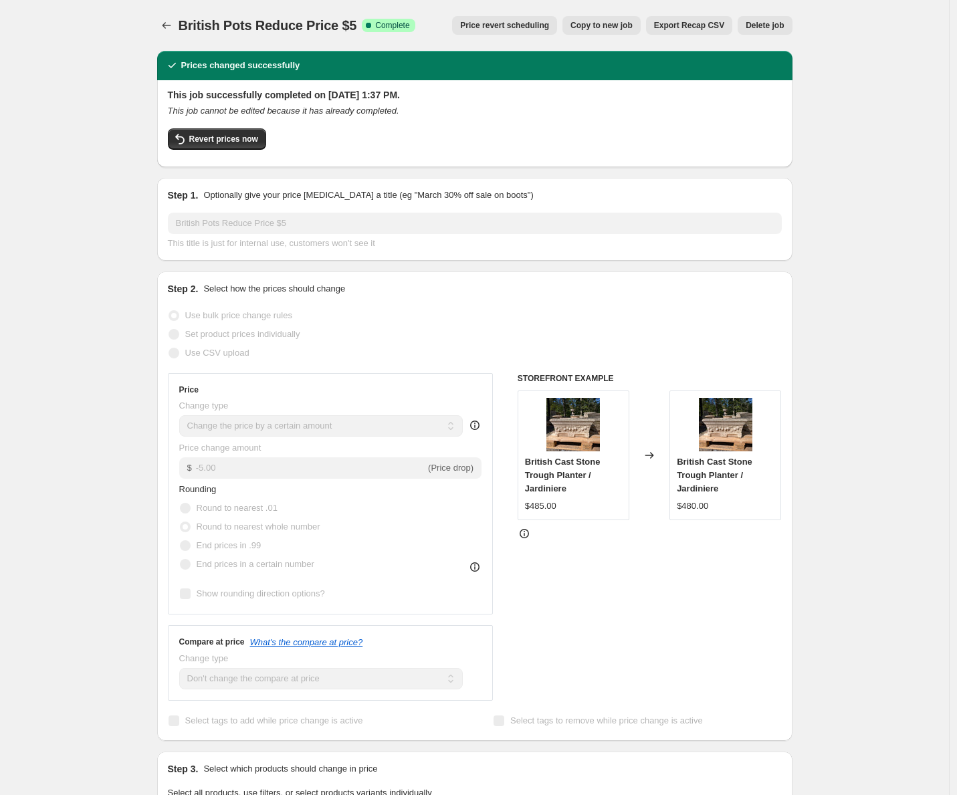
click at [602, 27] on span "Copy to new job" at bounding box center [601, 25] width 62 height 11
select select "by"
select select "no_change"
select select "collection"
select select "inventory_quantity"
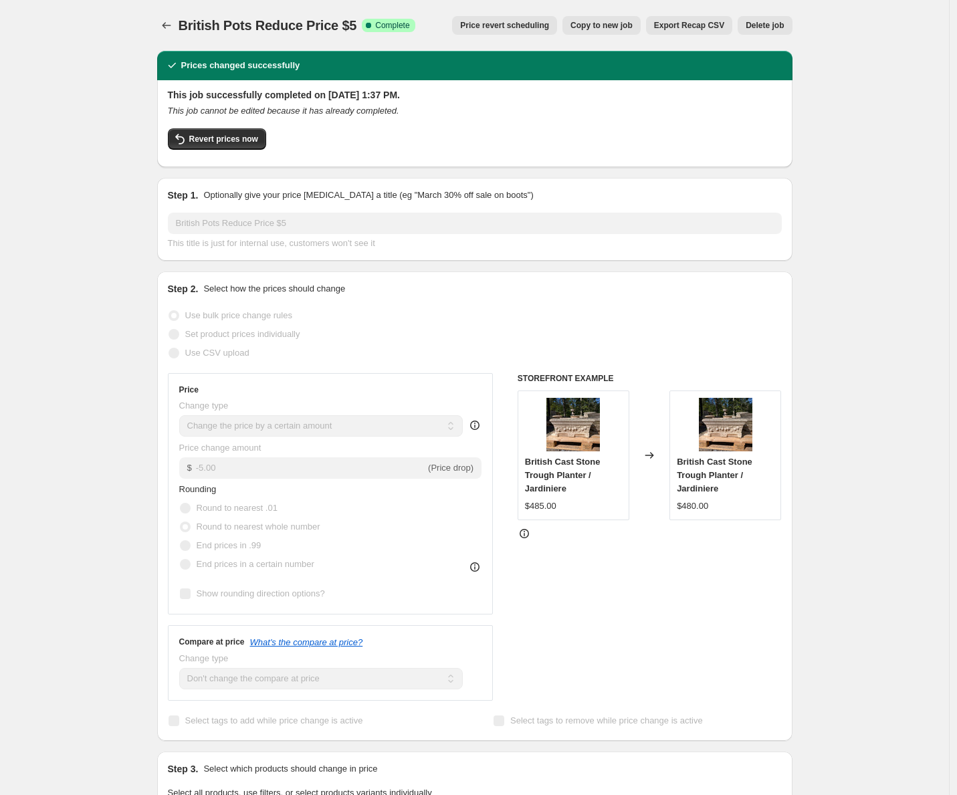
select select ">"
select select "collection"
select select "not_equal"
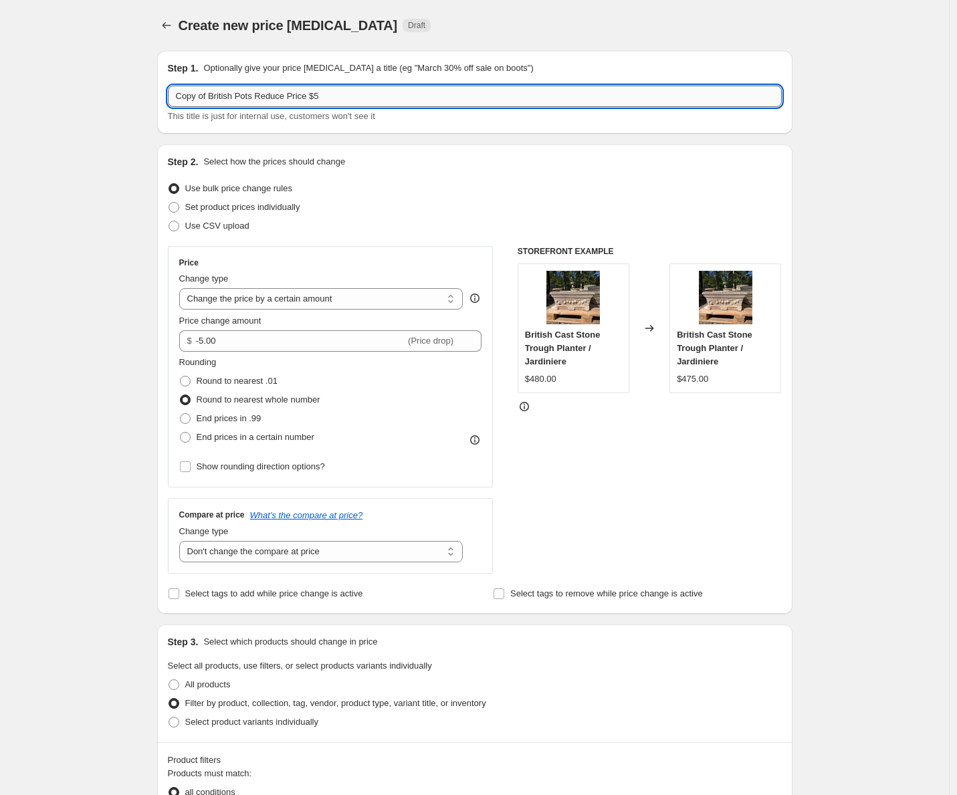
drag, startPoint x: 172, startPoint y: 94, endPoint x: 123, endPoint y: 86, distance: 49.5
click at [168, 86] on input "Copy of British Pots Reduce Price $5" at bounding box center [475, 96] width 614 height 21
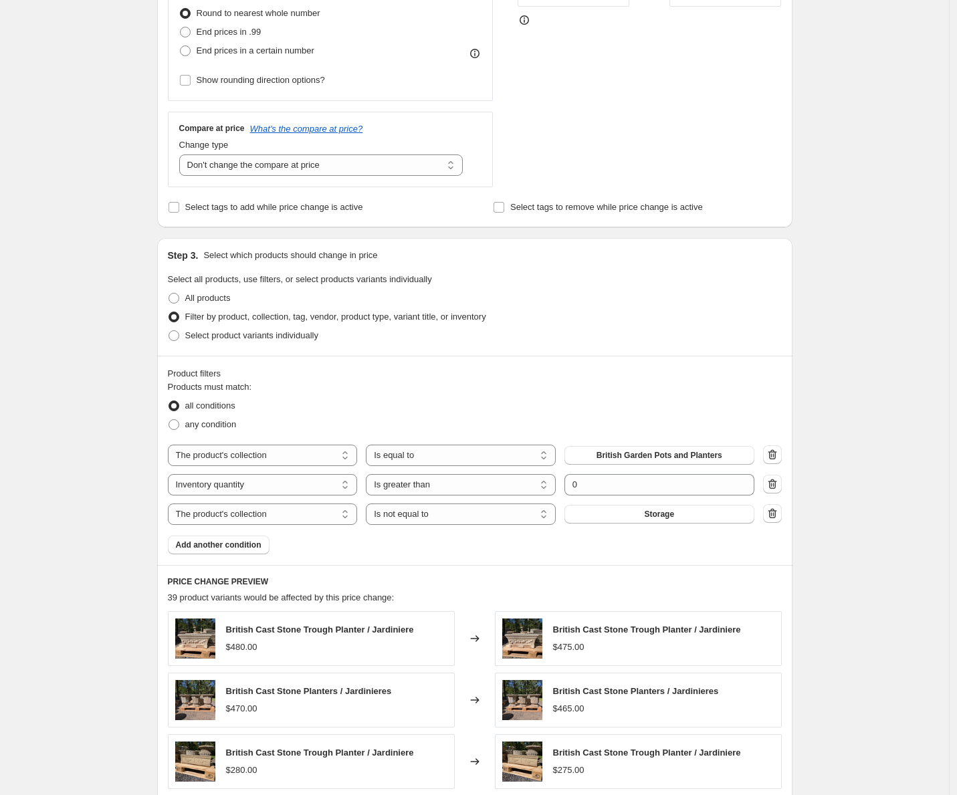
scroll to position [751, 0]
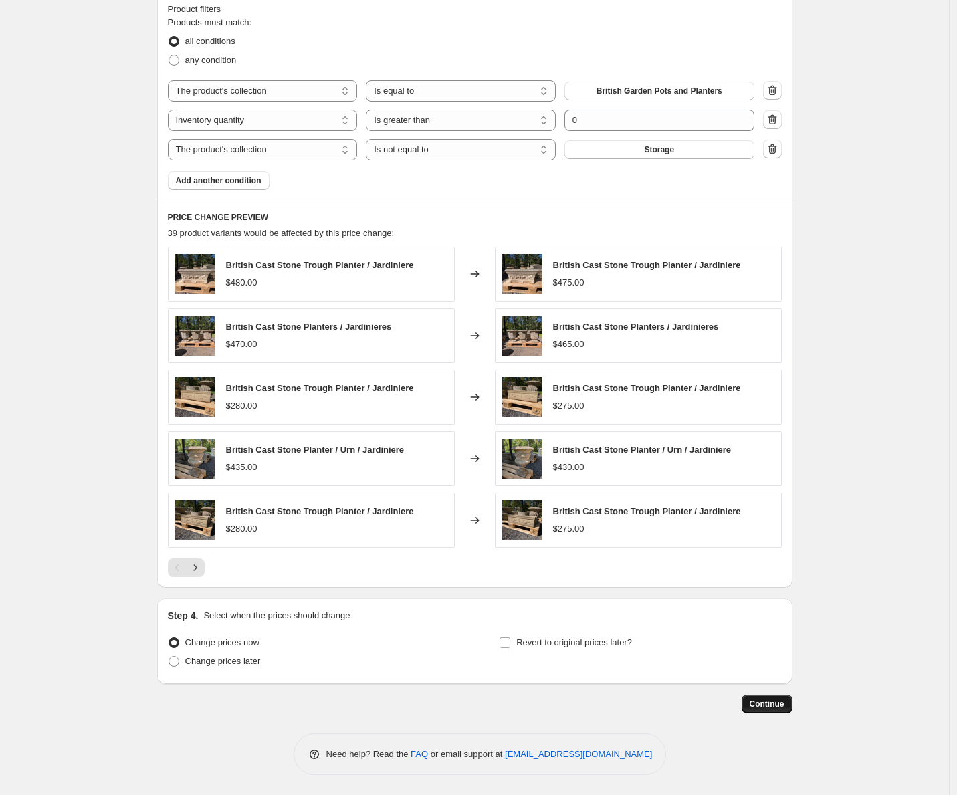
type input "British Pots Reduce Price $5"
click at [784, 705] on span "Continue" at bounding box center [766, 704] width 35 height 11
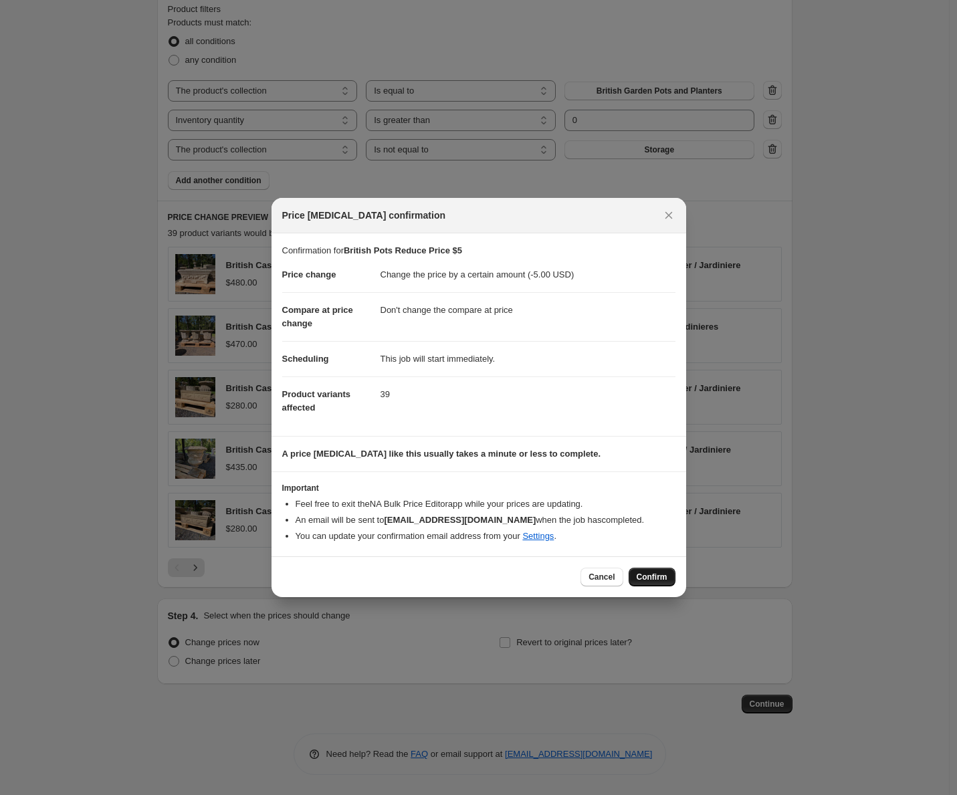
click at [661, 580] on span "Confirm" at bounding box center [651, 577] width 31 height 11
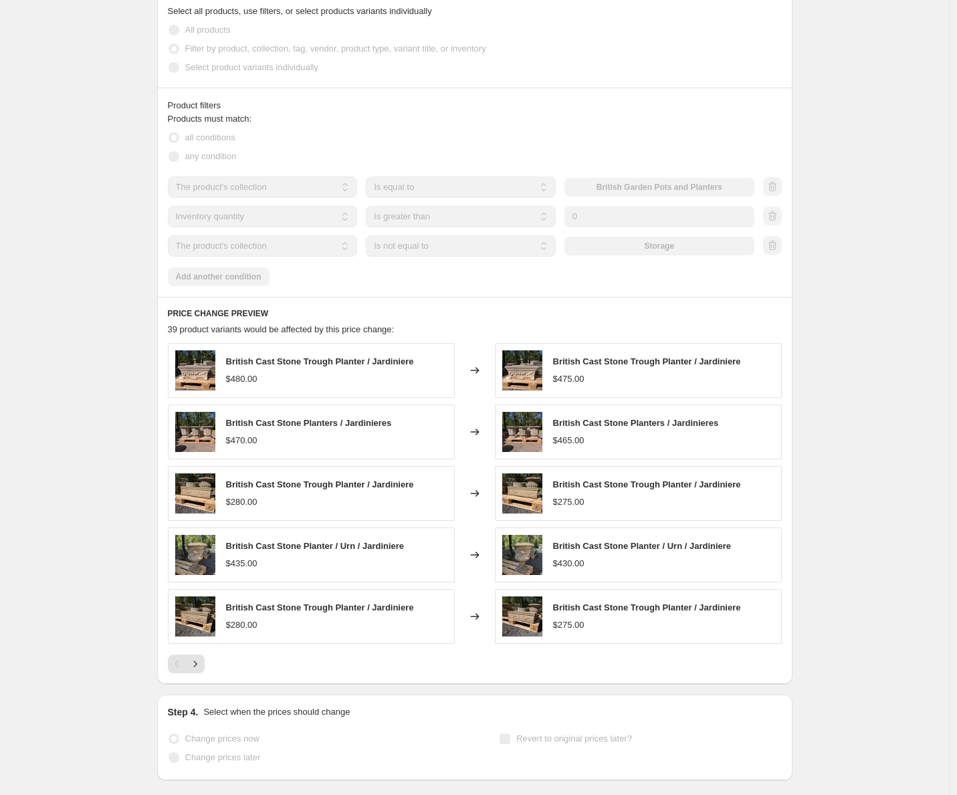
scroll to position [786, 0]
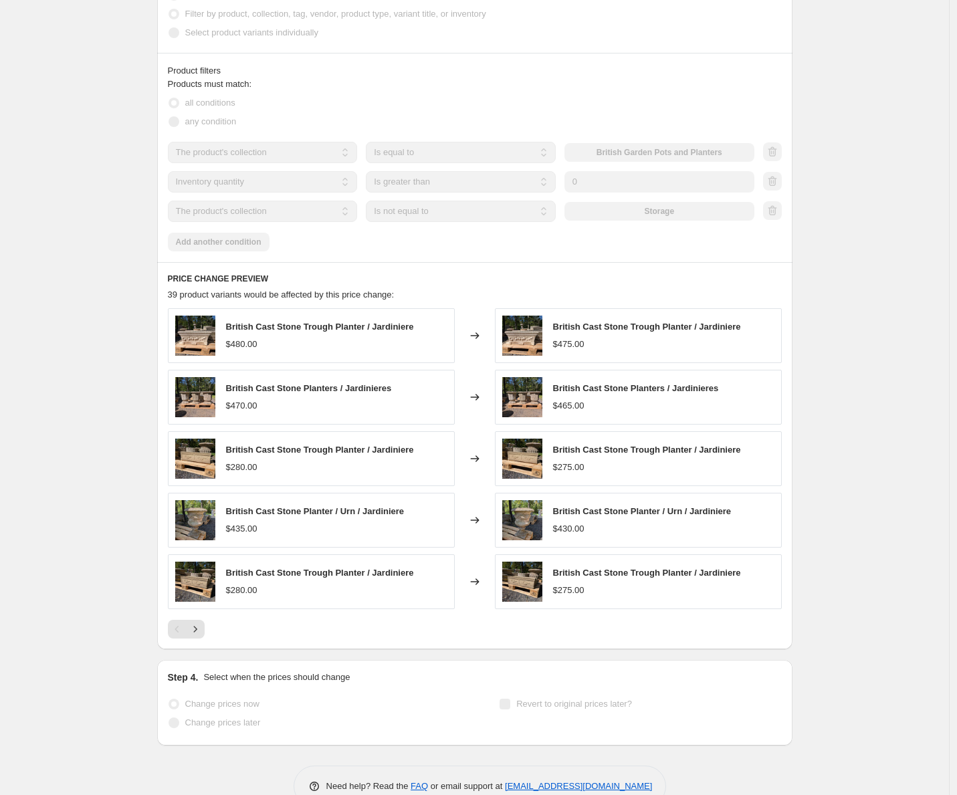
select select "by"
select select "no_change"
select select "collection"
select select "inventory_quantity"
select select ">"
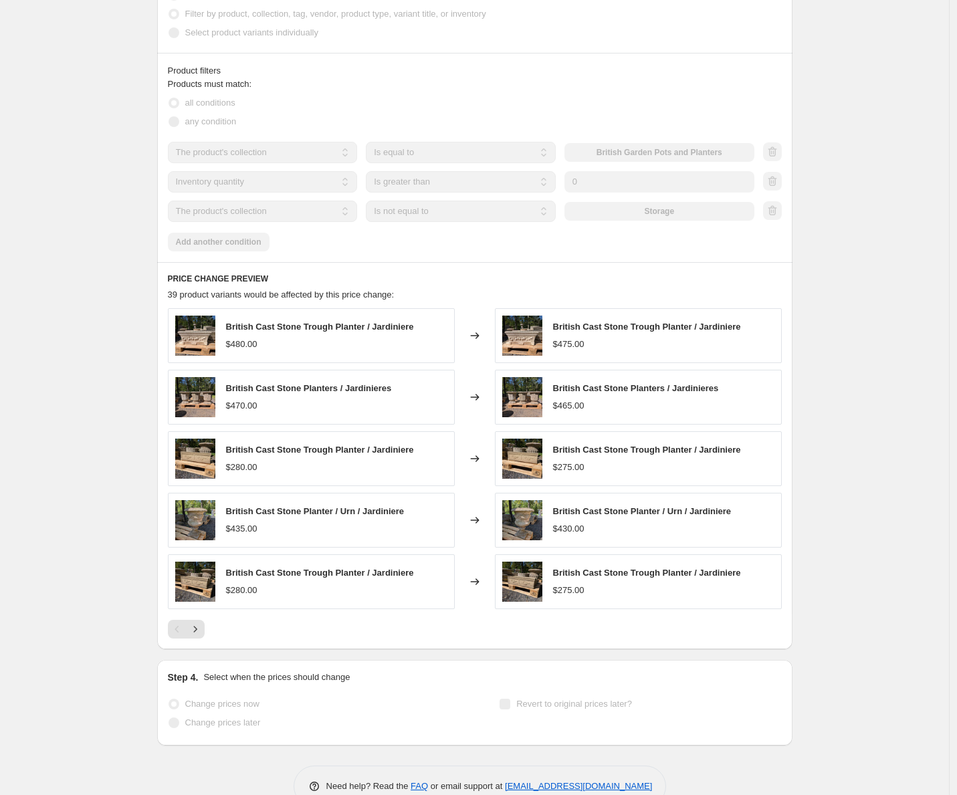
select select "collection"
select select "not_equal"
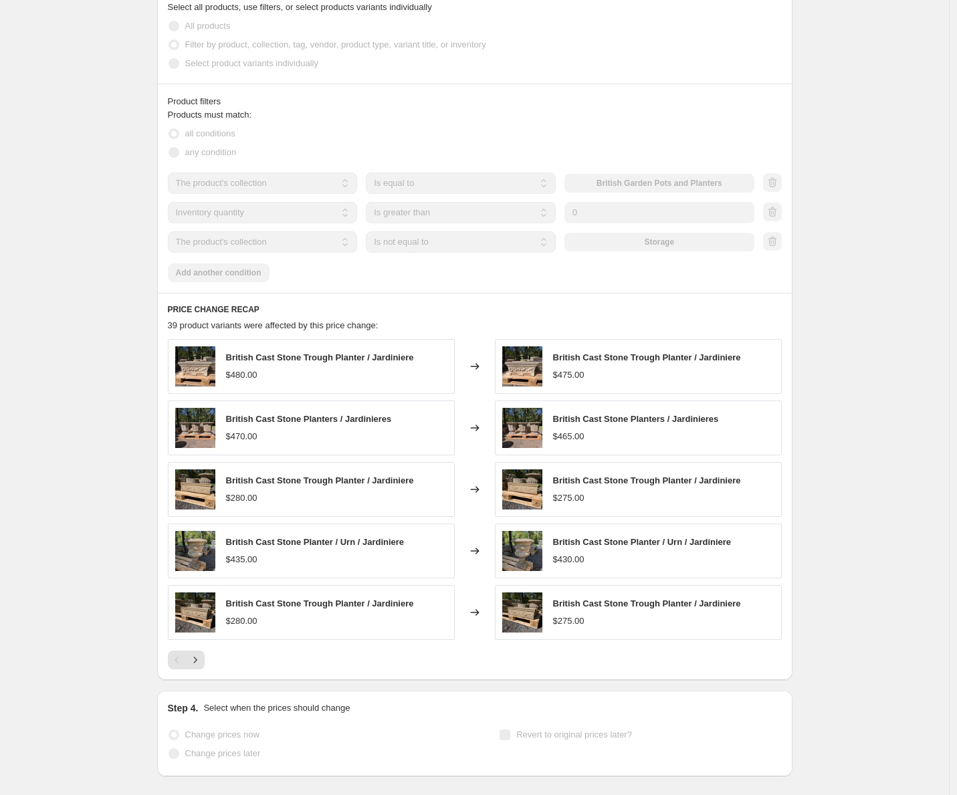
scroll to position [0, 0]
